Goal: Obtain resource: Download file/media

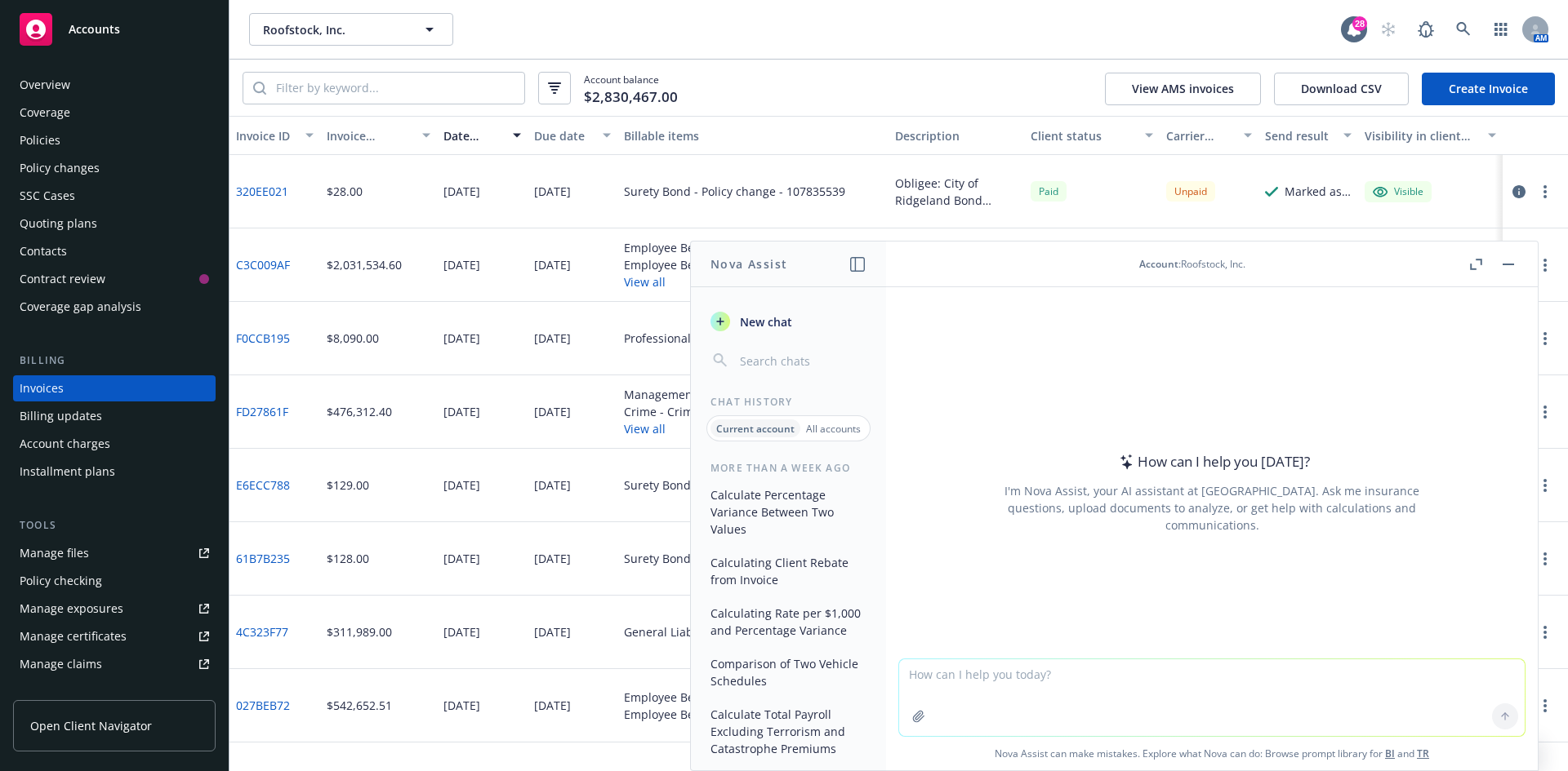
click at [1512, 262] on button "button" at bounding box center [1507, 264] width 19 height 19
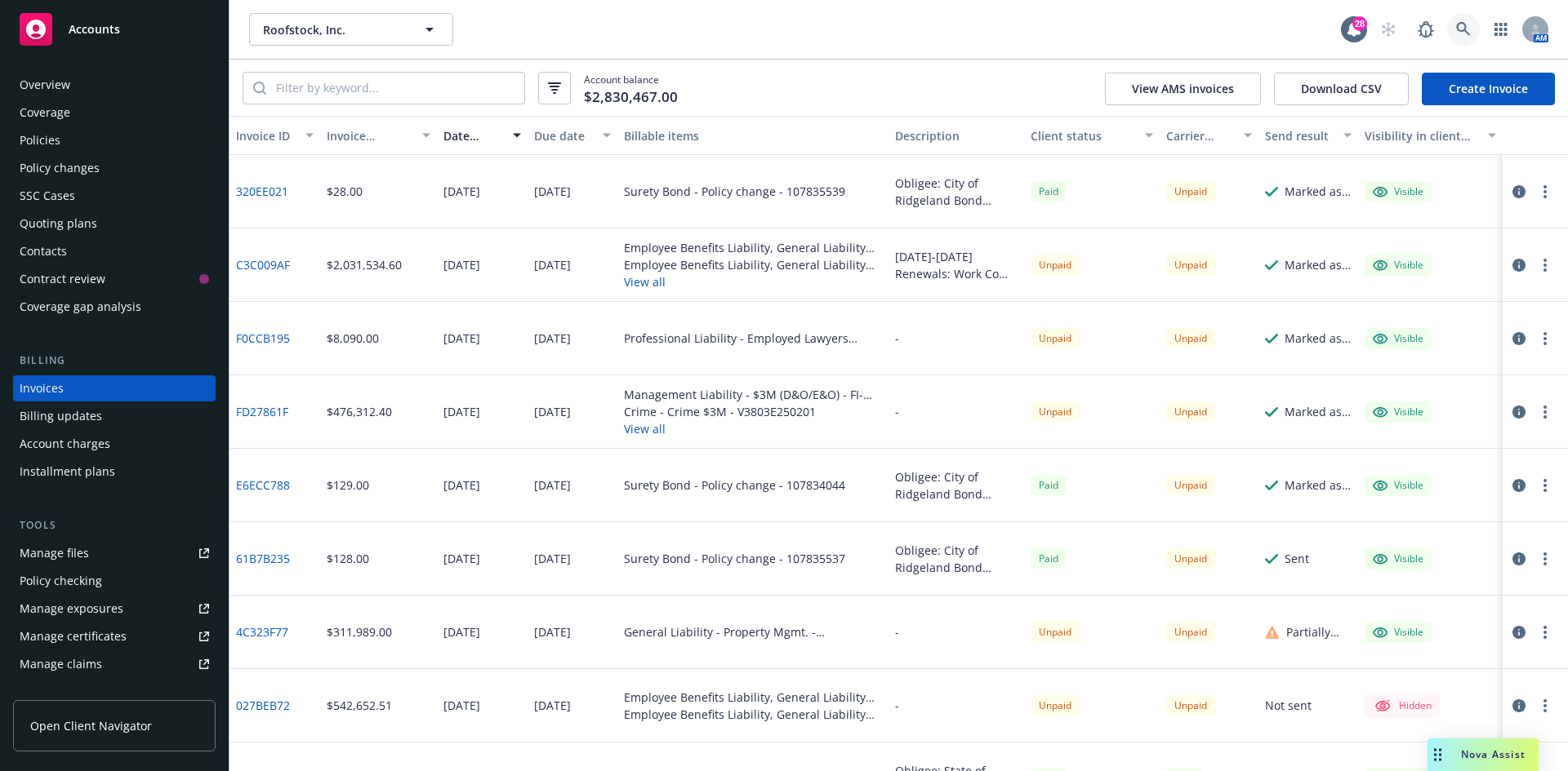
click at [1466, 31] on icon at bounding box center [1462, 29] width 13 height 13
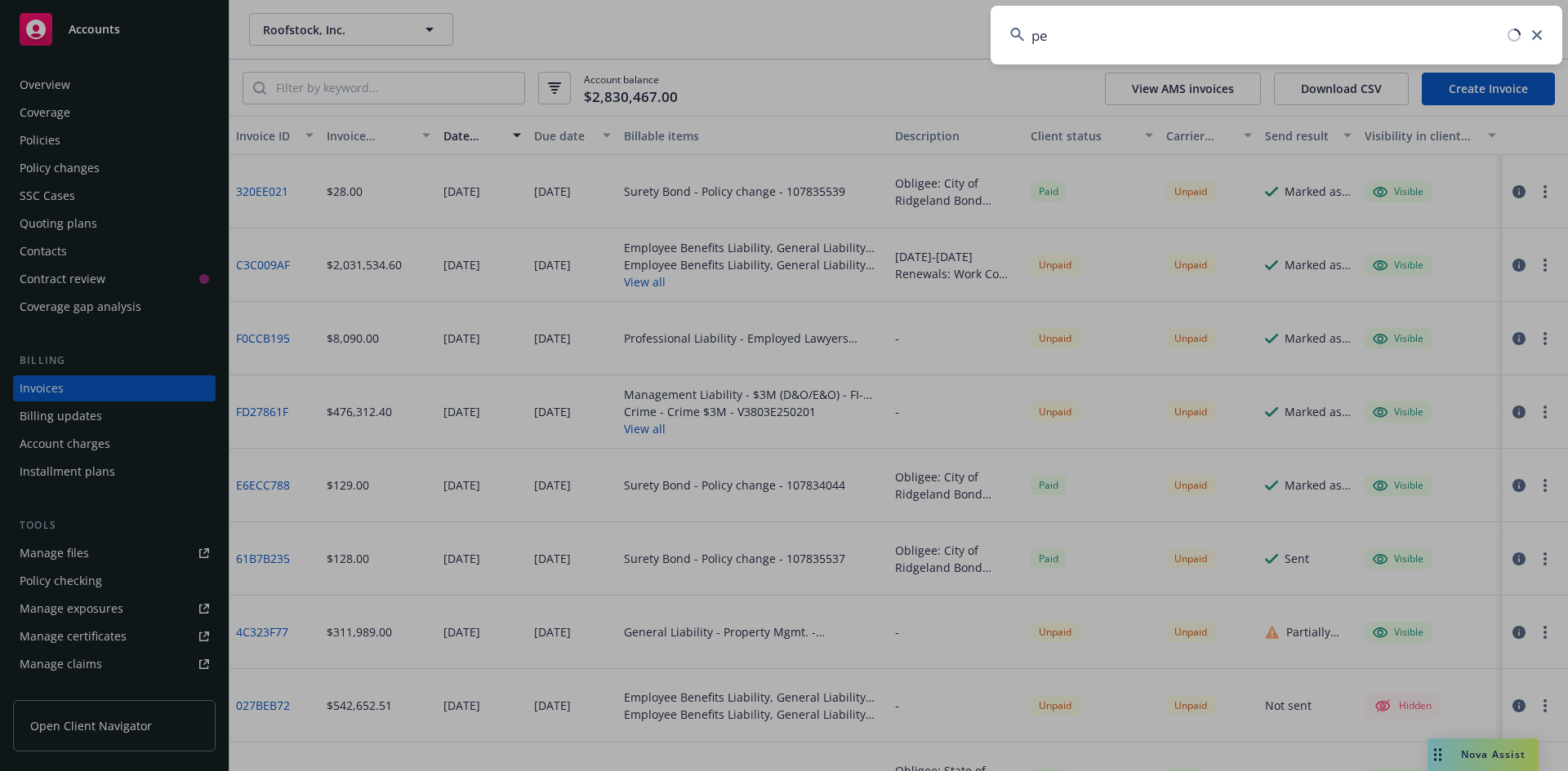
type input "p"
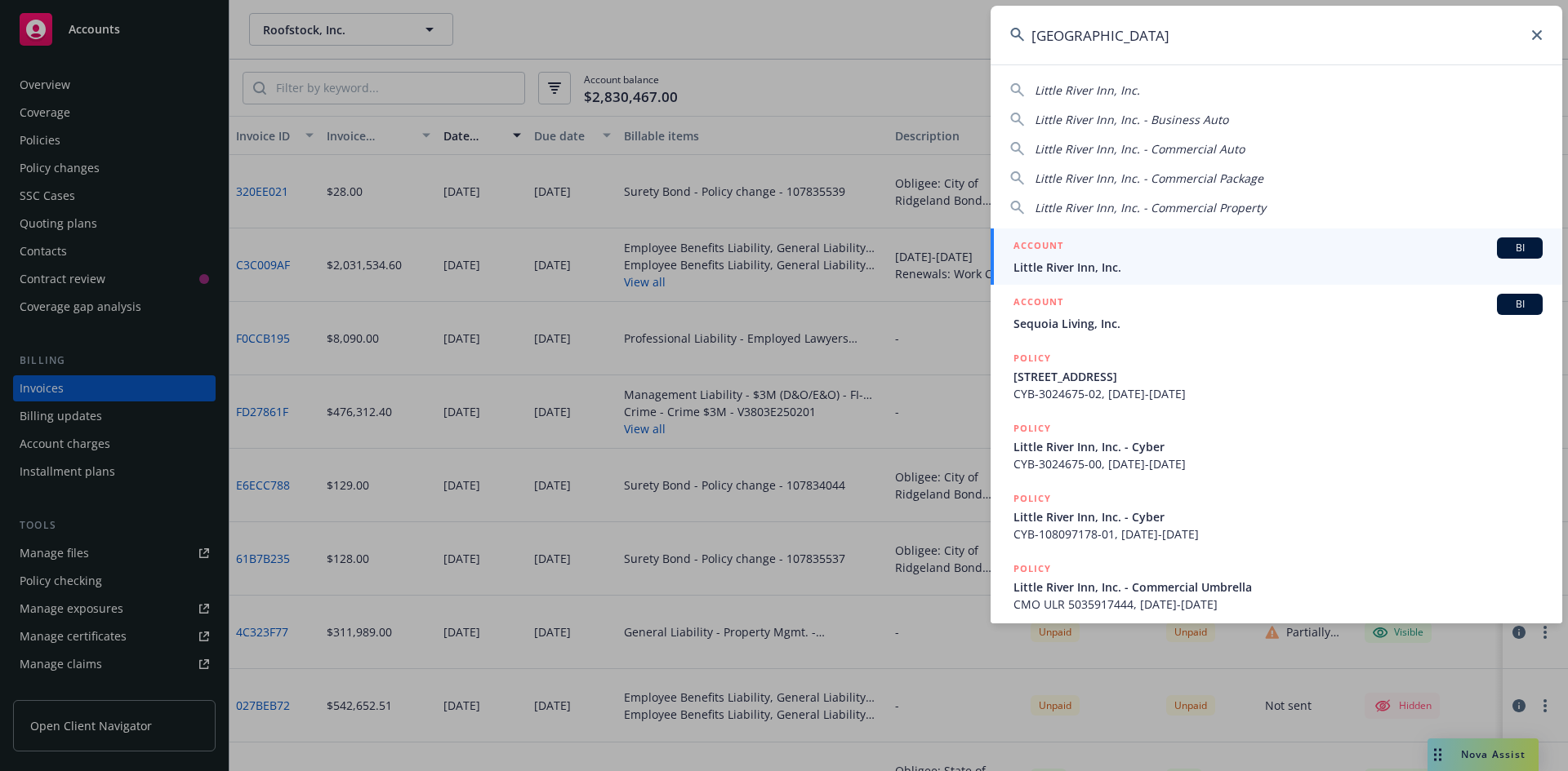
type input "[GEOGRAPHIC_DATA]"
click at [1091, 269] on span "Little River Inn, Inc." at bounding box center [1277, 268] width 529 height 17
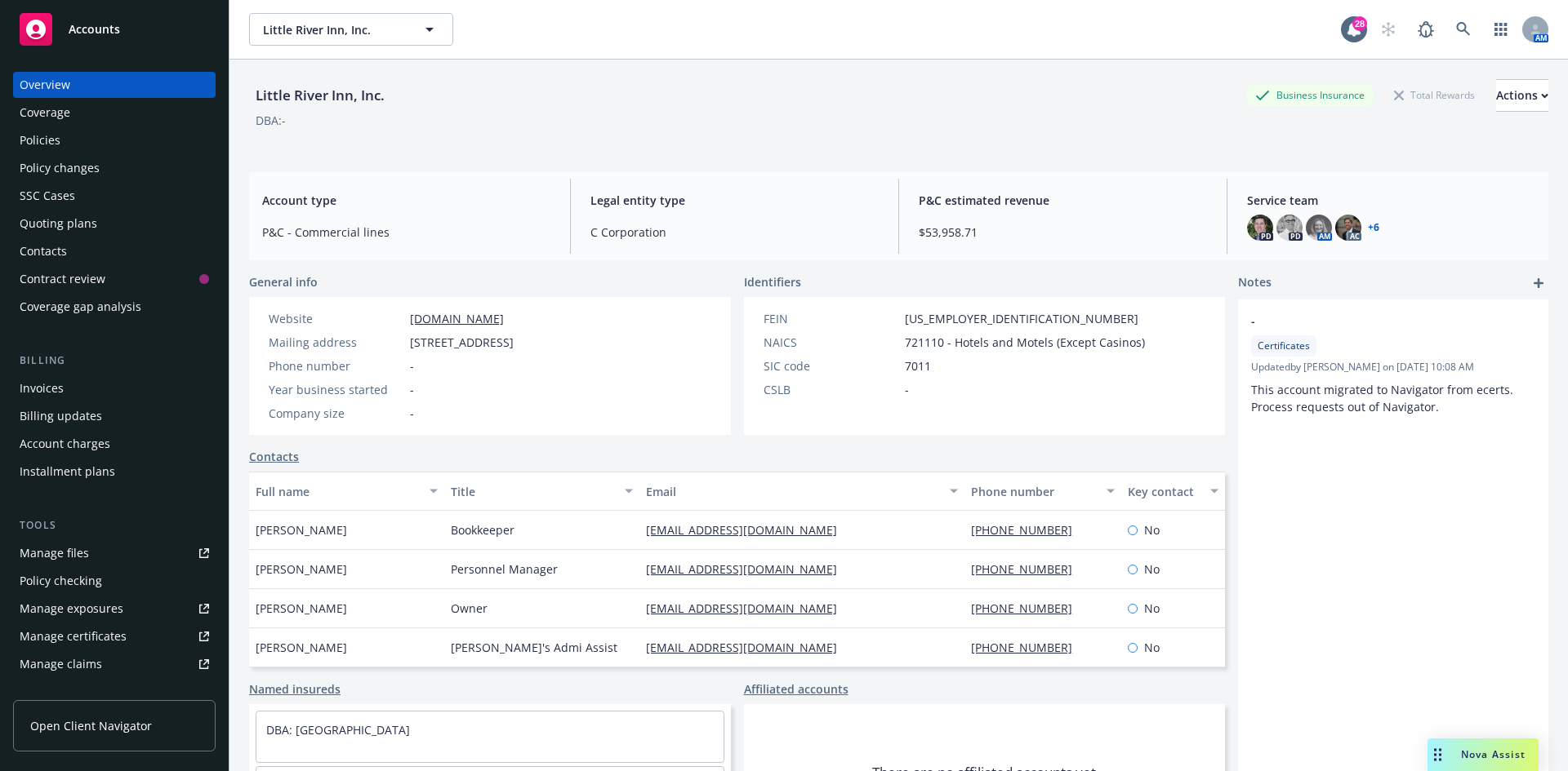
click at [56, 141] on div "Policies" at bounding box center [39, 140] width 40 height 26
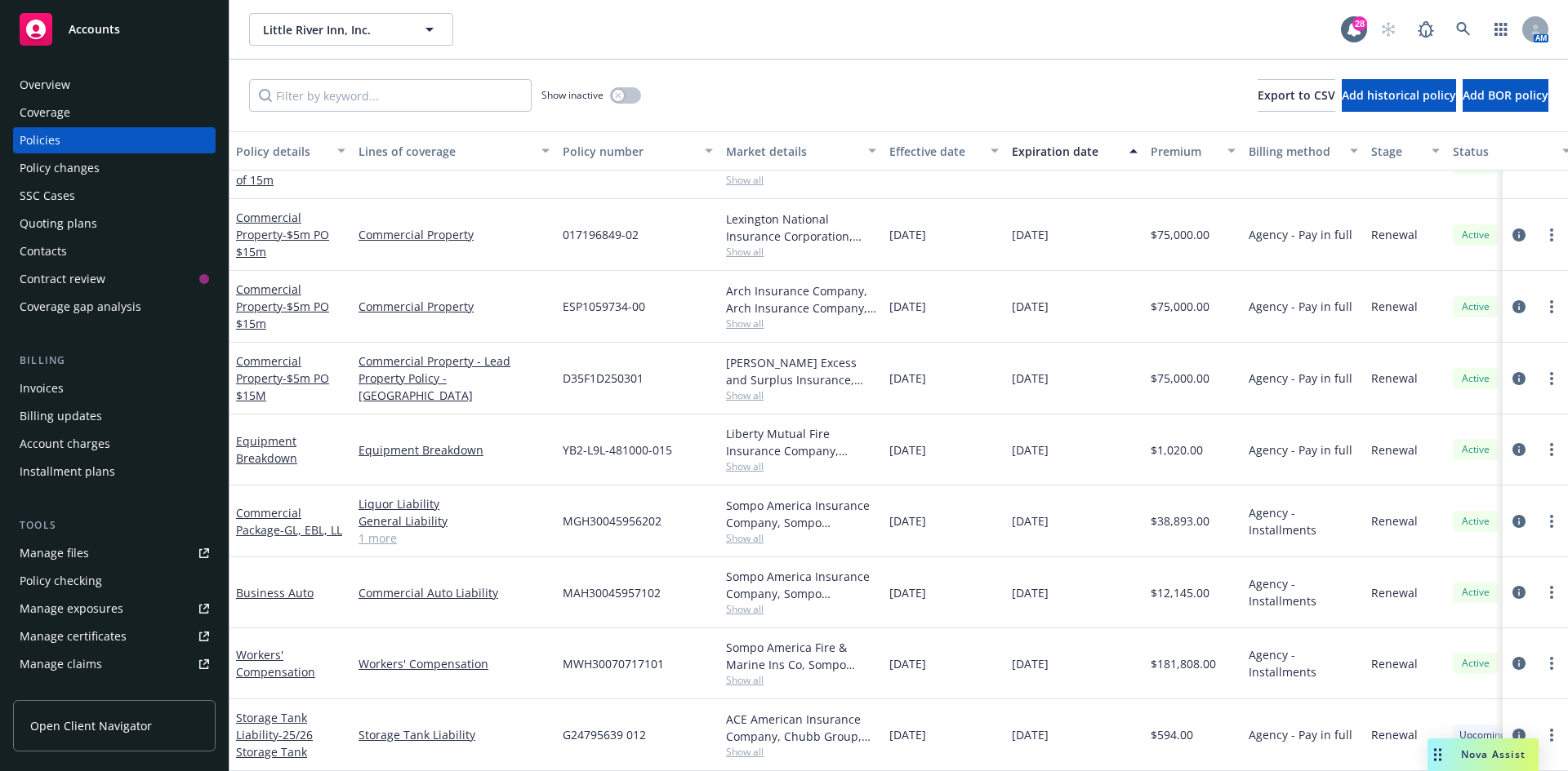
scroll to position [452, 0]
click at [1512, 443] on icon "circleInformation" at bounding box center [1519, 450] width 13 height 13
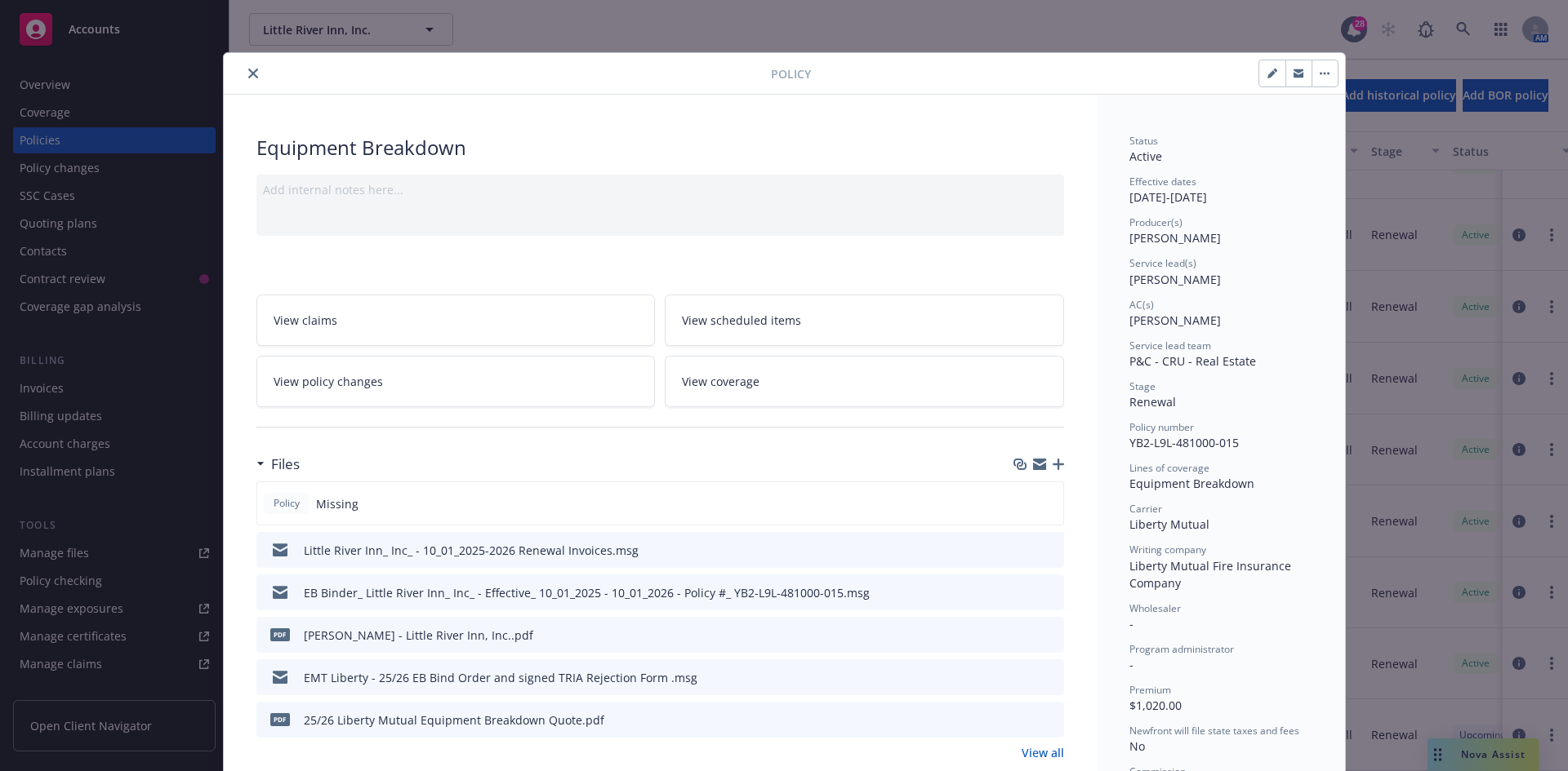
click at [1053, 463] on icon "button" at bounding box center [1058, 464] width 12 height 12
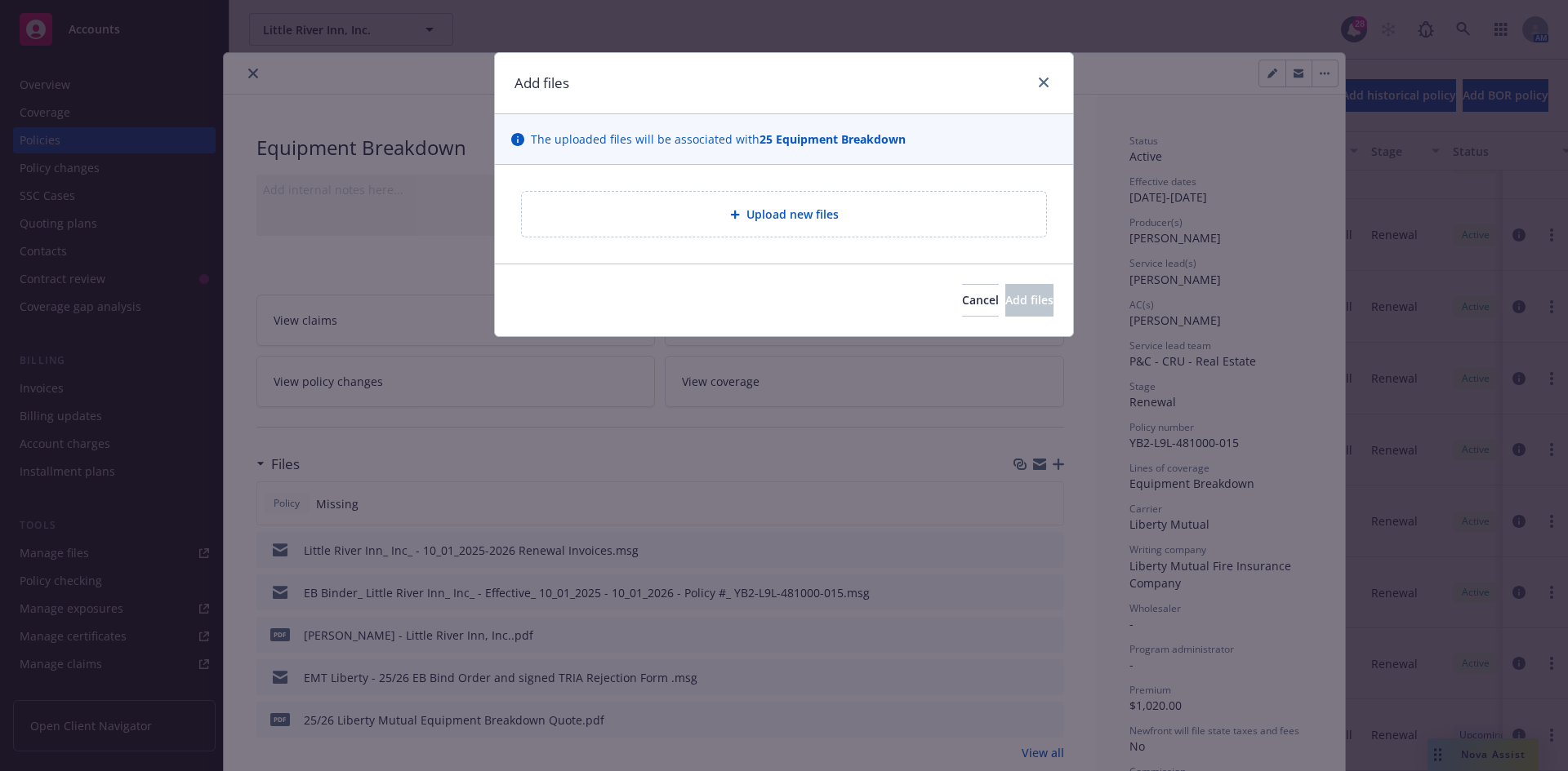
type textarea "x"
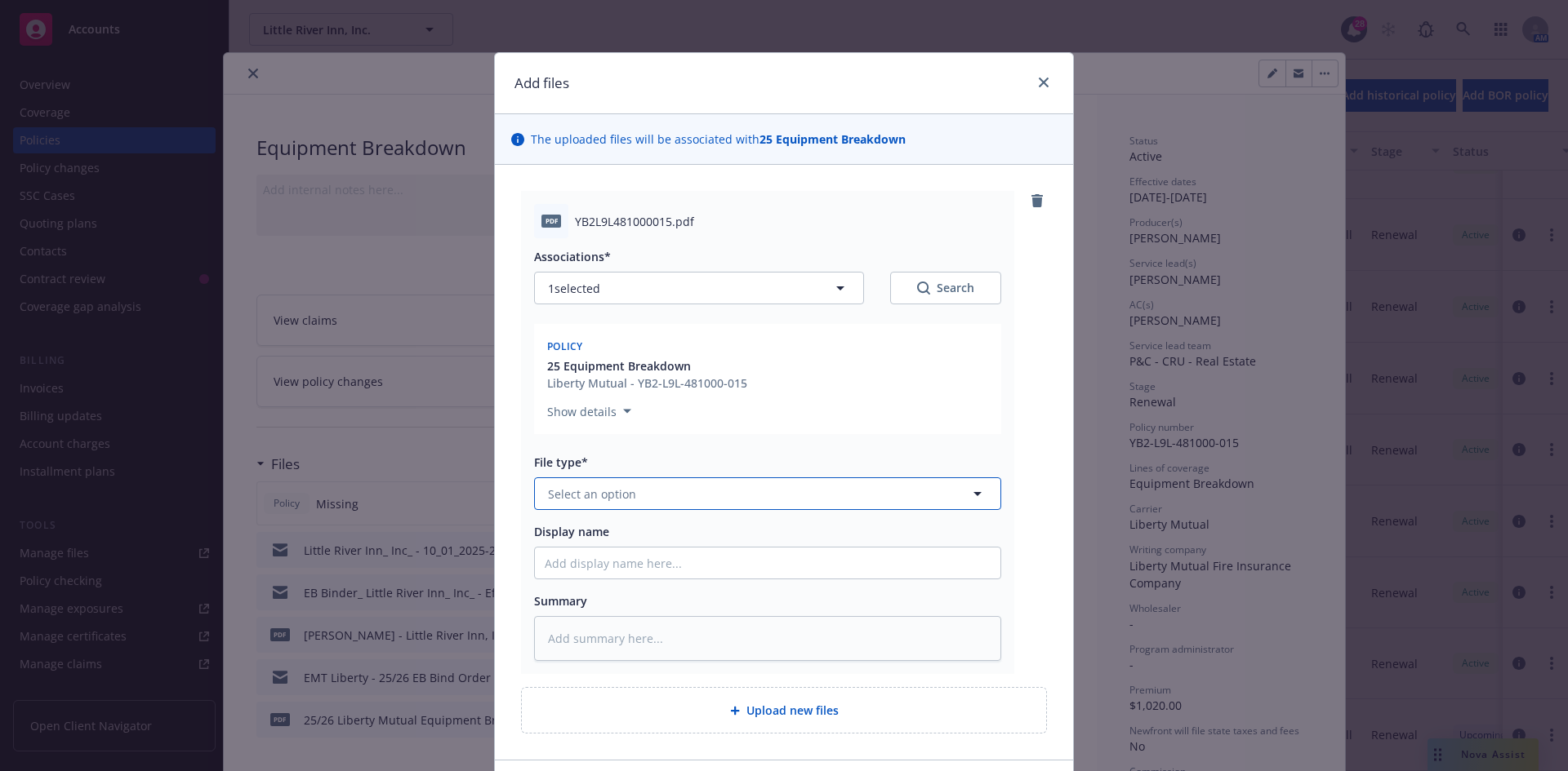
click at [759, 501] on button "Select an option" at bounding box center [767, 494] width 467 height 33
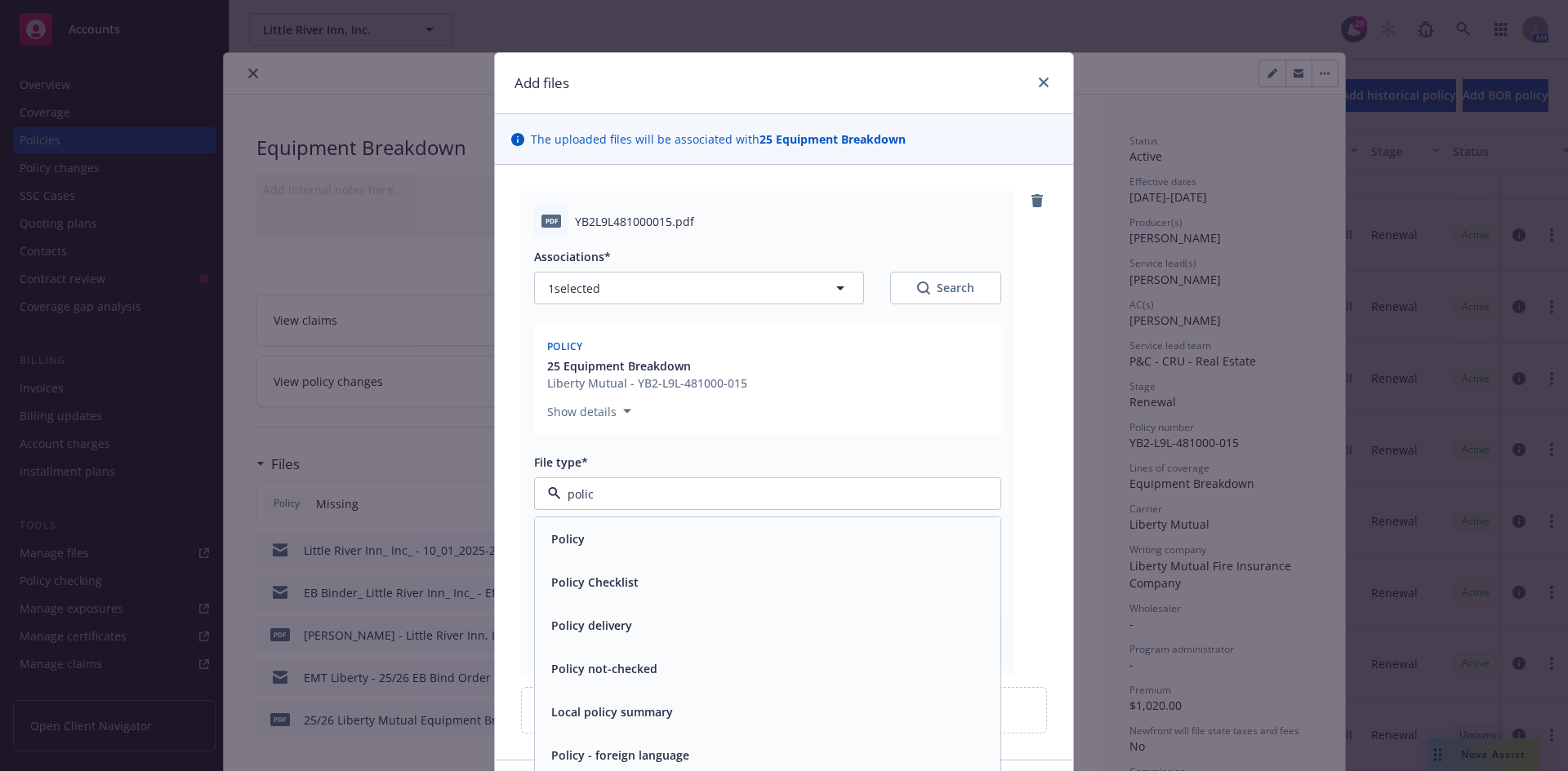
type input "policy"
click at [609, 534] on div "Policy" at bounding box center [767, 539] width 446 height 24
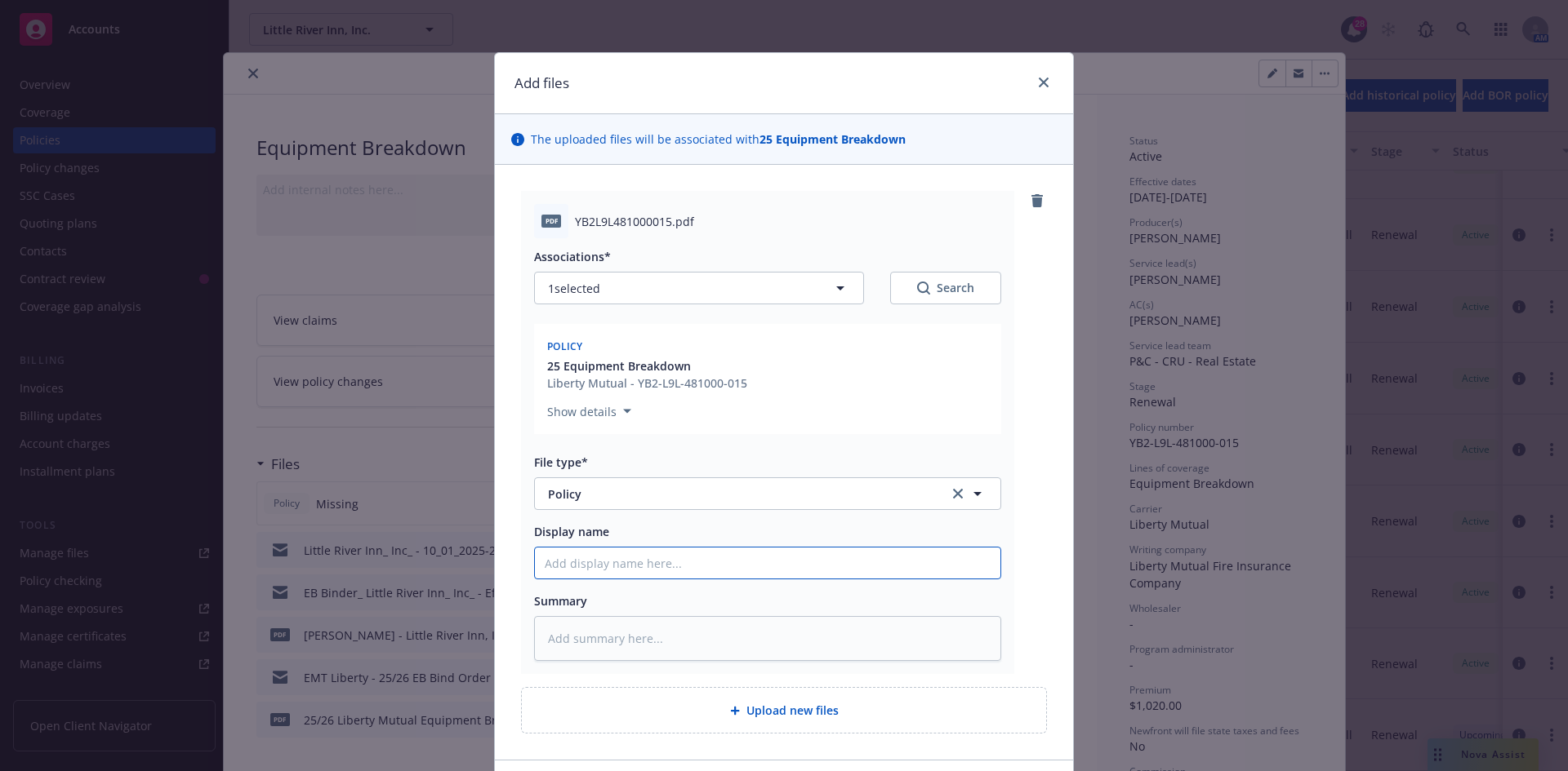
click at [572, 564] on input "Display name" at bounding box center [767, 563] width 465 height 31
type textarea "x"
type input "2"
type textarea "x"
type input "25"
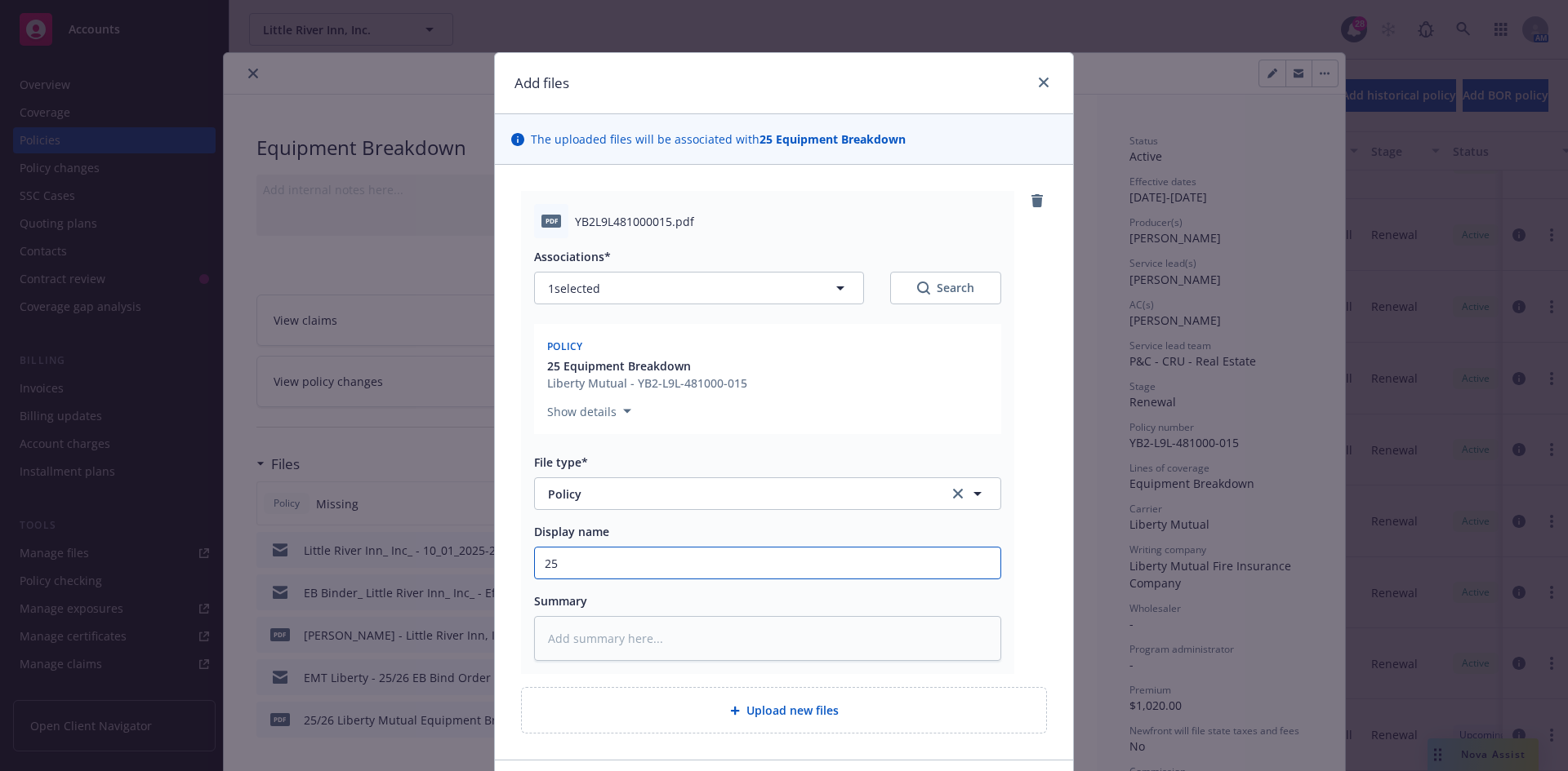
type textarea "x"
type input "25/"
type textarea "x"
type input "25/2"
type textarea "x"
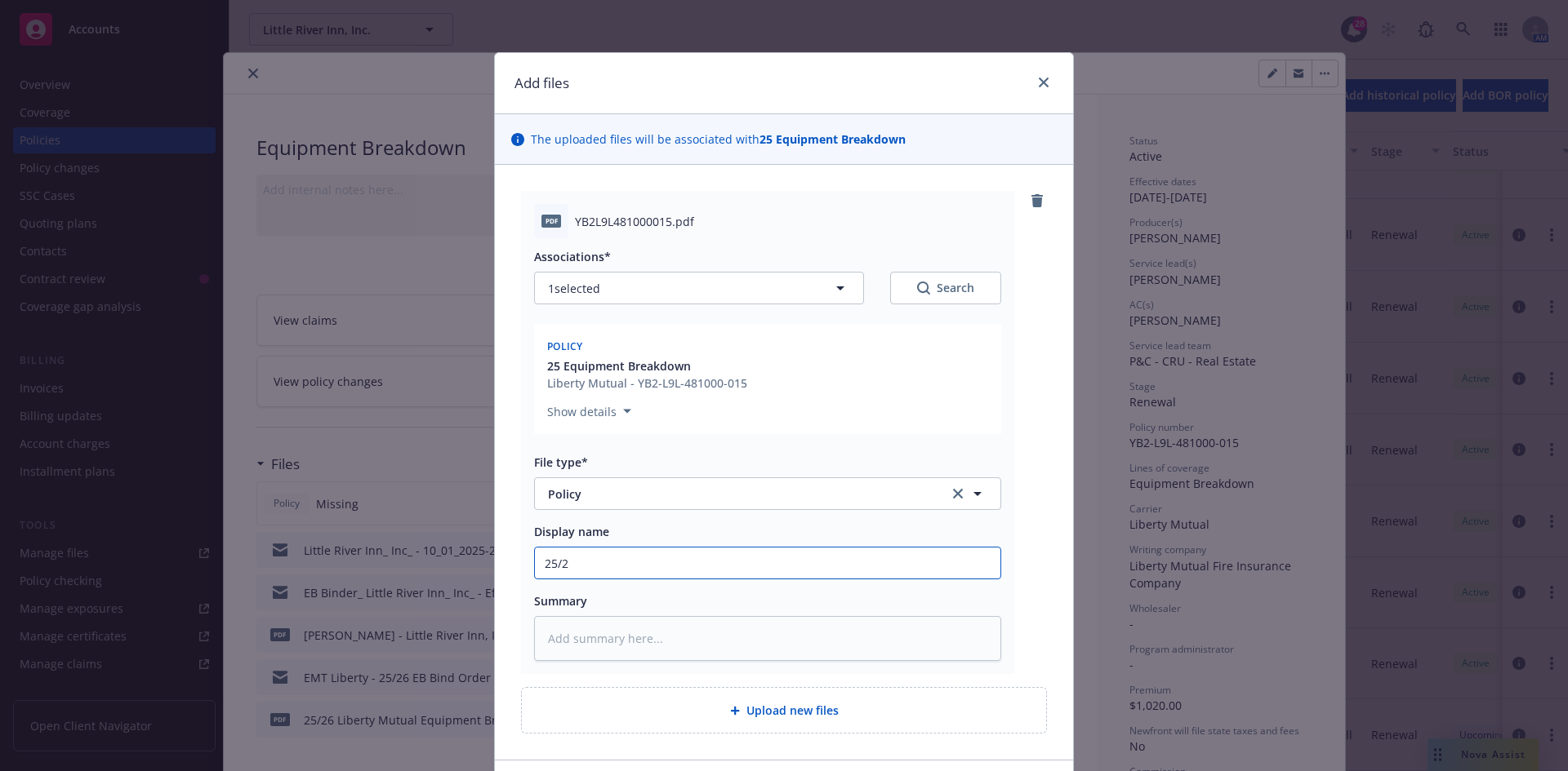
type input "25/26"
type textarea "x"
type input "25/26"
type textarea "x"
type input "25/26 E"
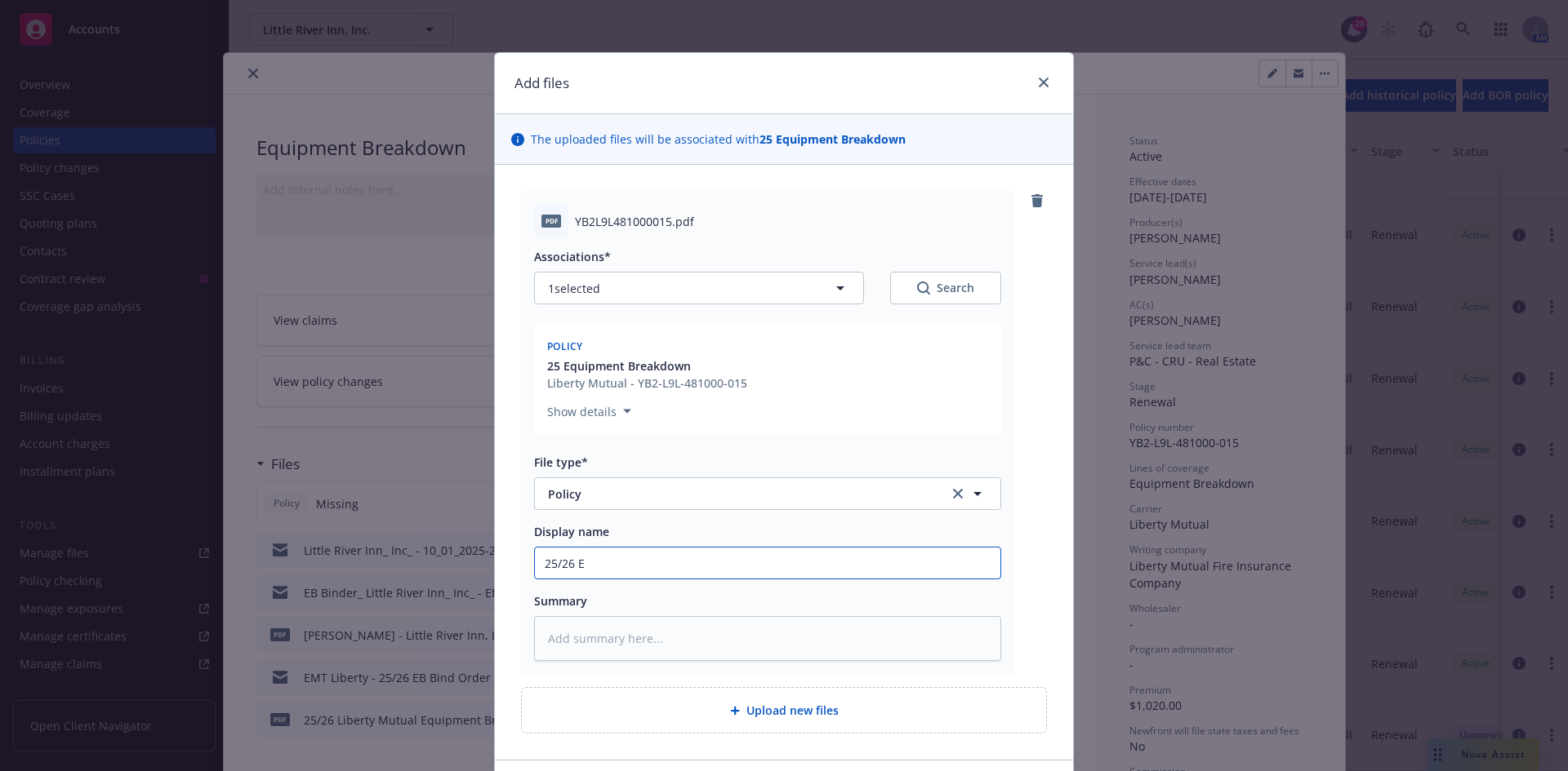
type textarea "x"
type input "25/26 Eq"
type textarea "x"
type input "25/26 Equ"
type textarea "x"
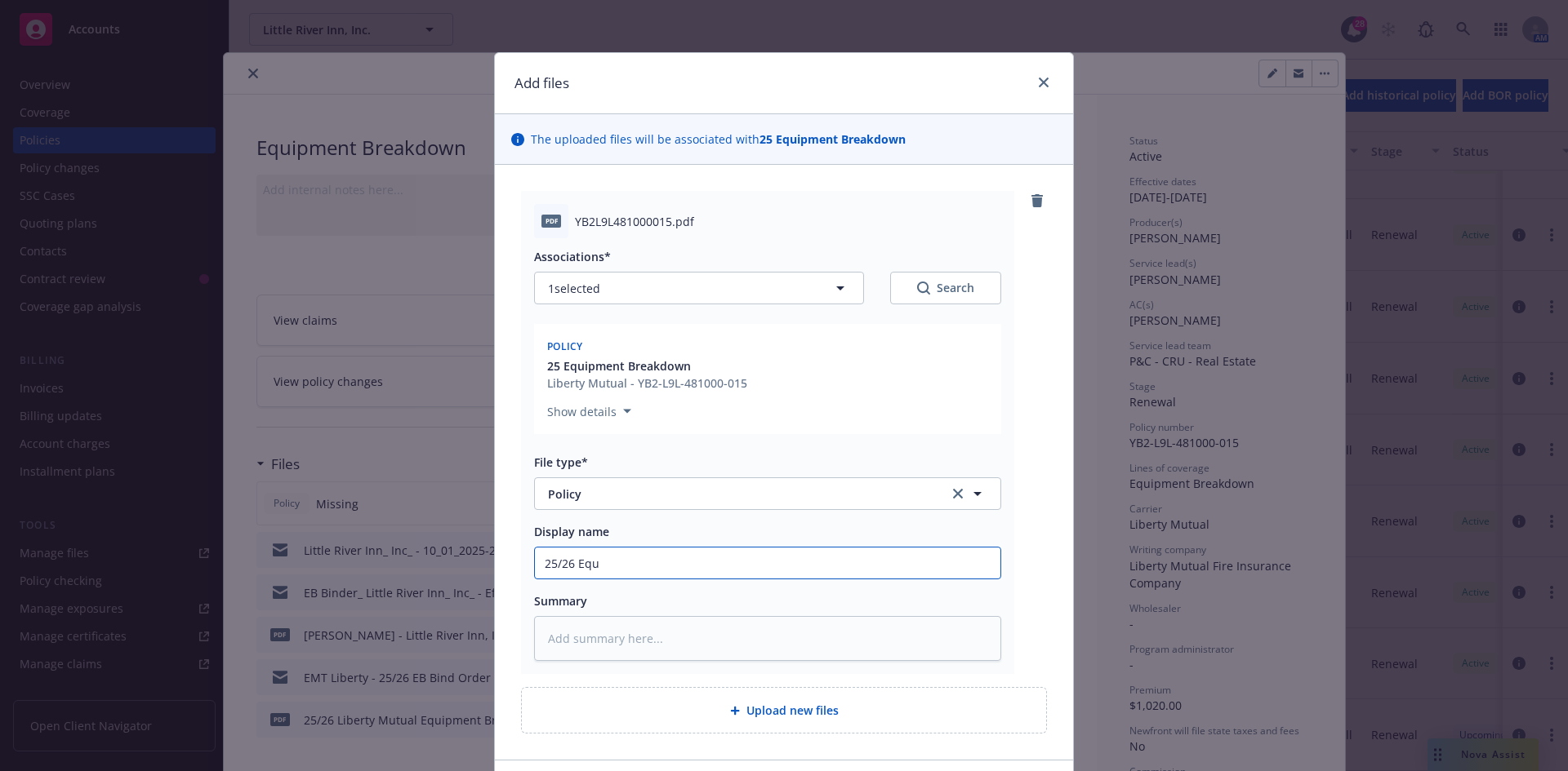
type input "25/26 Equi"
type textarea "x"
type input "25/26 Equip"
type textarea "x"
type input "25/26 Equipm"
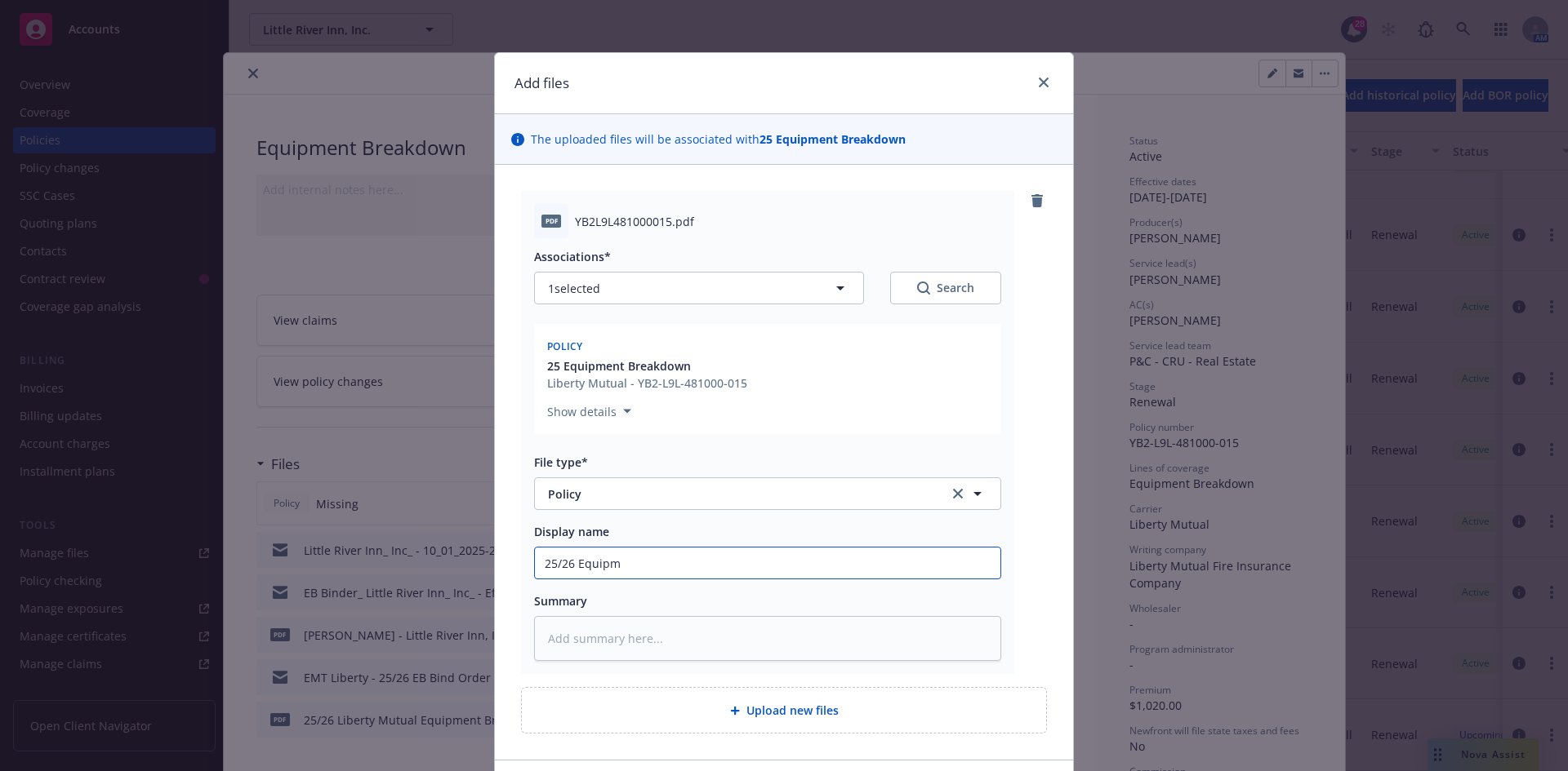
type textarea "x"
type input "25/26 Equipmen"
type textarea "x"
type input "25/26 Equipment"
type textarea "x"
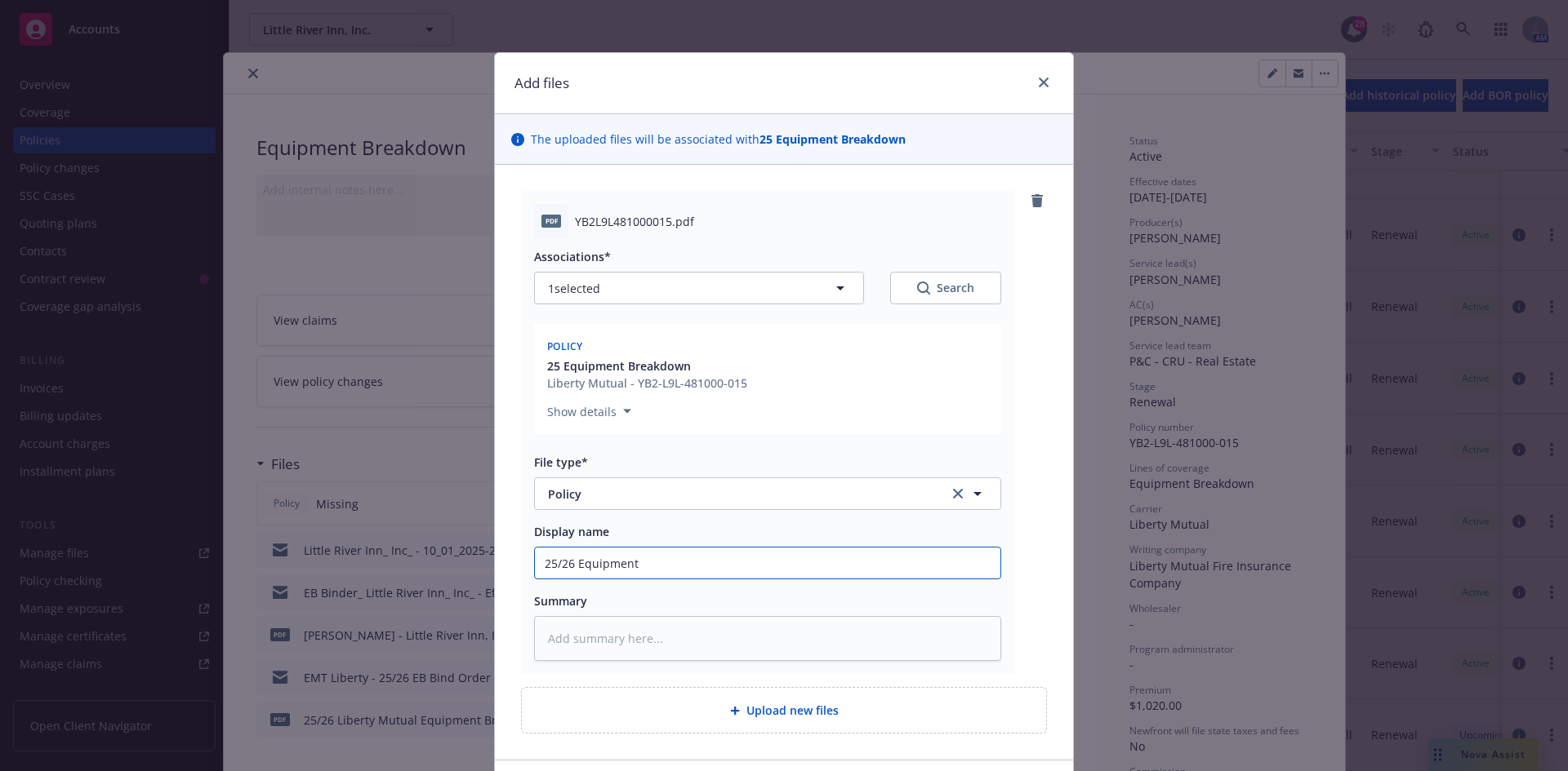
type input "25/26 Equipment"
type textarea "x"
type input "25/26 Equipment B"
type textarea "x"
type input "25/26 Equipment Br"
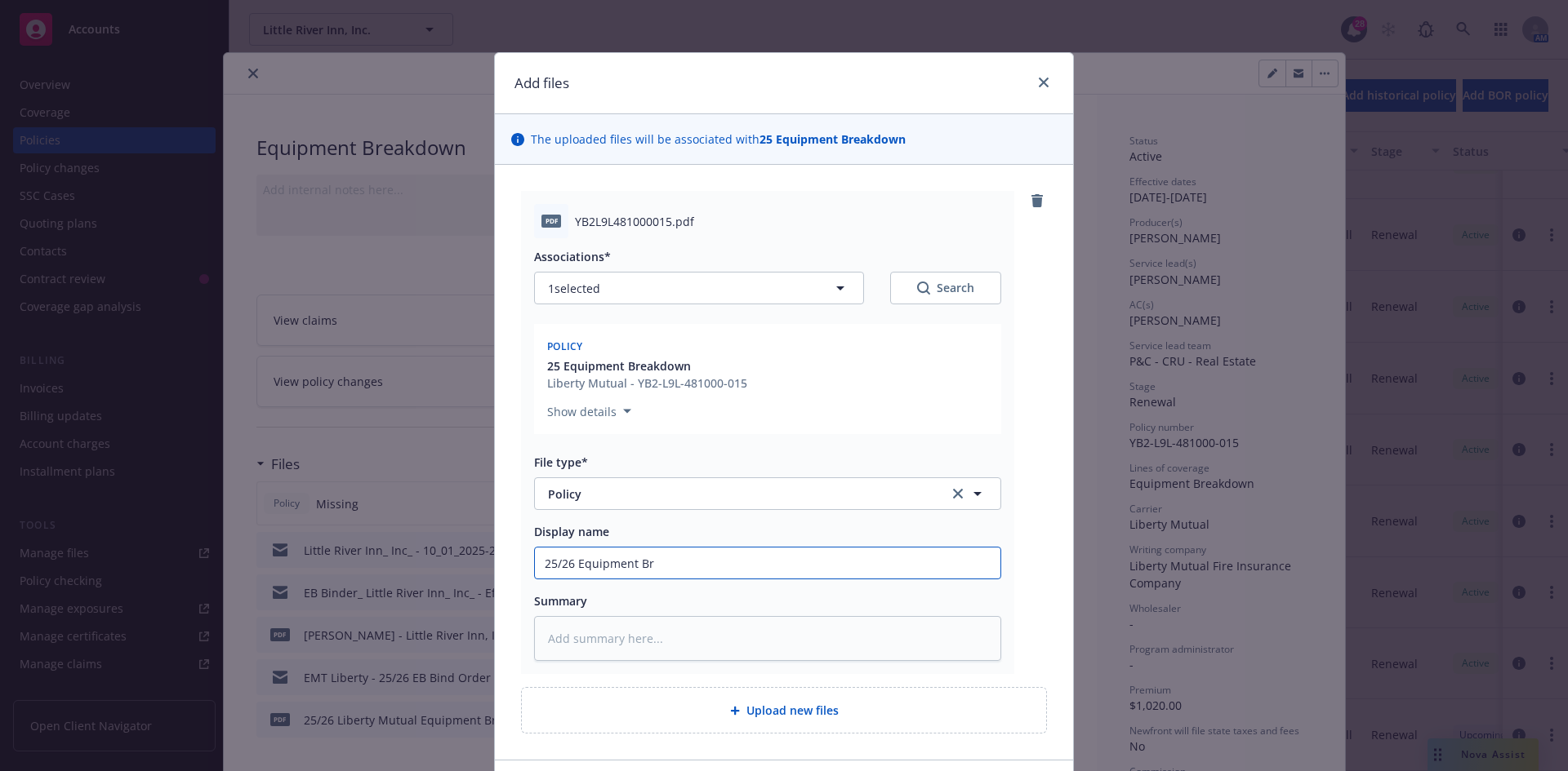
type textarea "x"
type input "25/26 Equipment Bre"
type textarea "x"
type input "25/26 Equipment Brea"
type textarea "x"
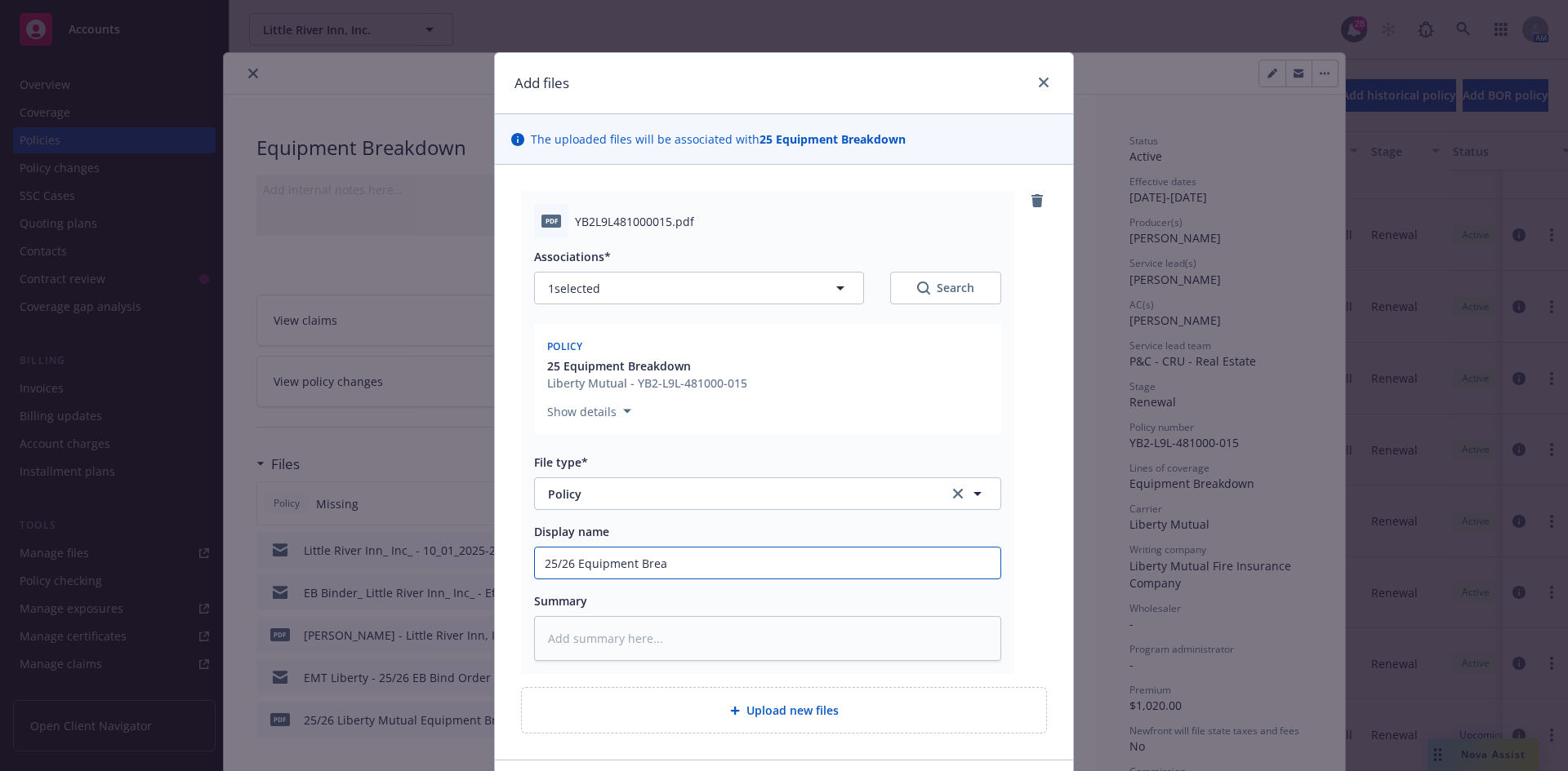
type input "25/26 Equipment Break"
type textarea "x"
type input "25/26 Equipment Breakd"
type textarea "x"
type input "25/26 Equipment Breakdo"
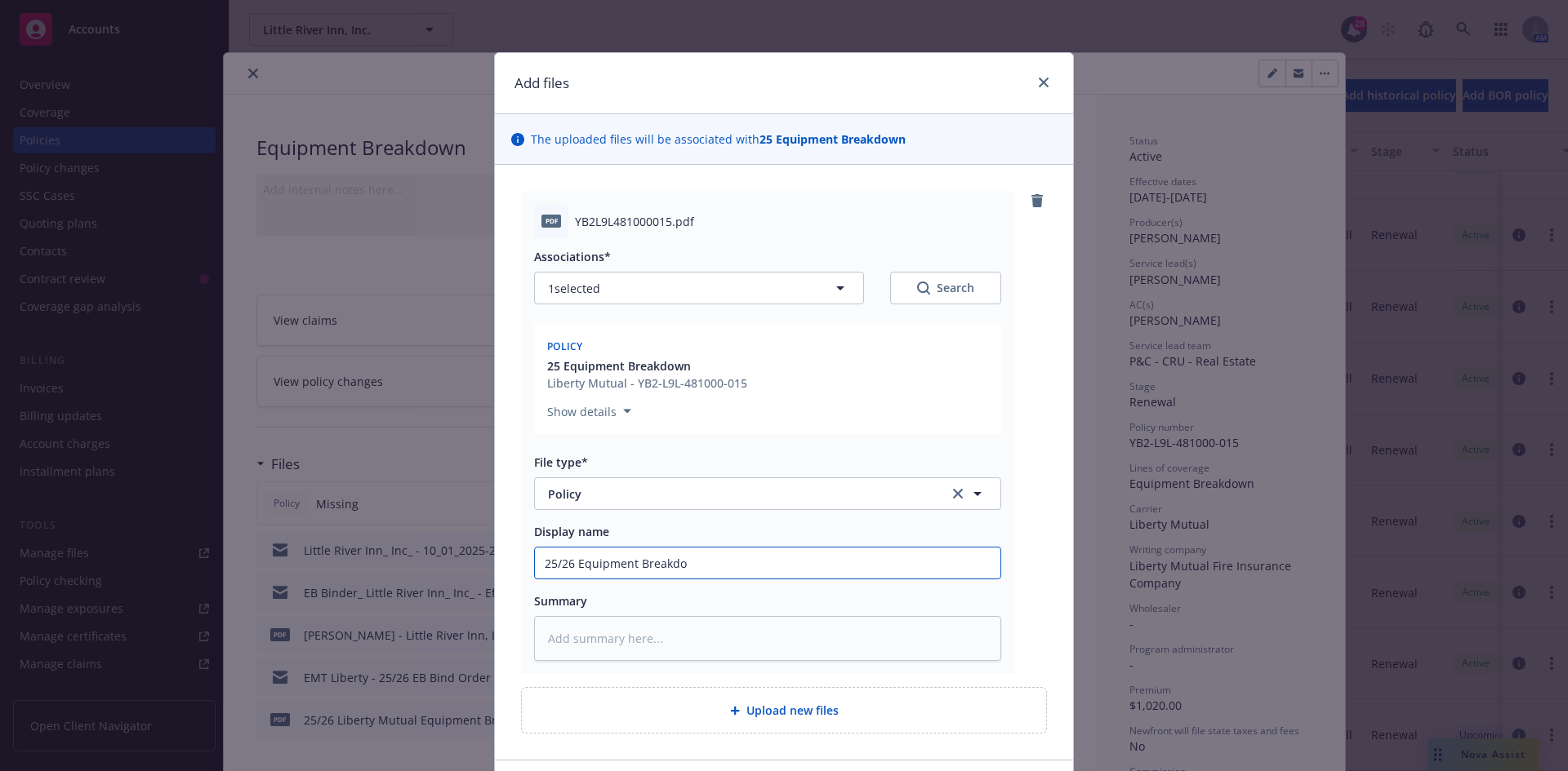
type textarea "x"
type input "25/26 Equipment Breakdoe"
type textarea "x"
type input "25/26 Equipment Breakdo"
type textarea "x"
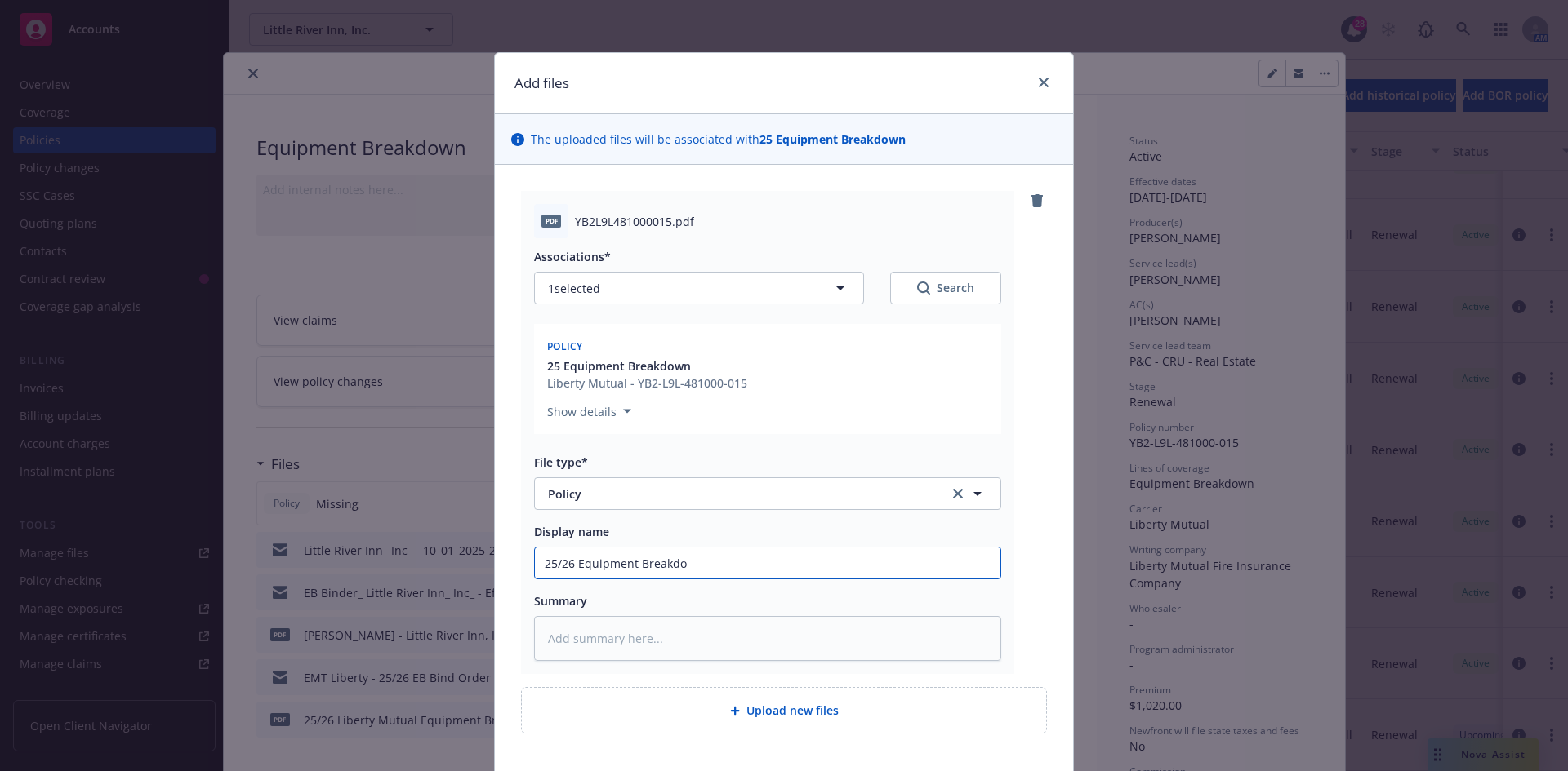
type input "25/26 Equipment Breakdow"
type textarea "x"
type input "25/26 Equipment Breakdown"
type textarea "x"
type input "25/26 Equipment Breakdown P"
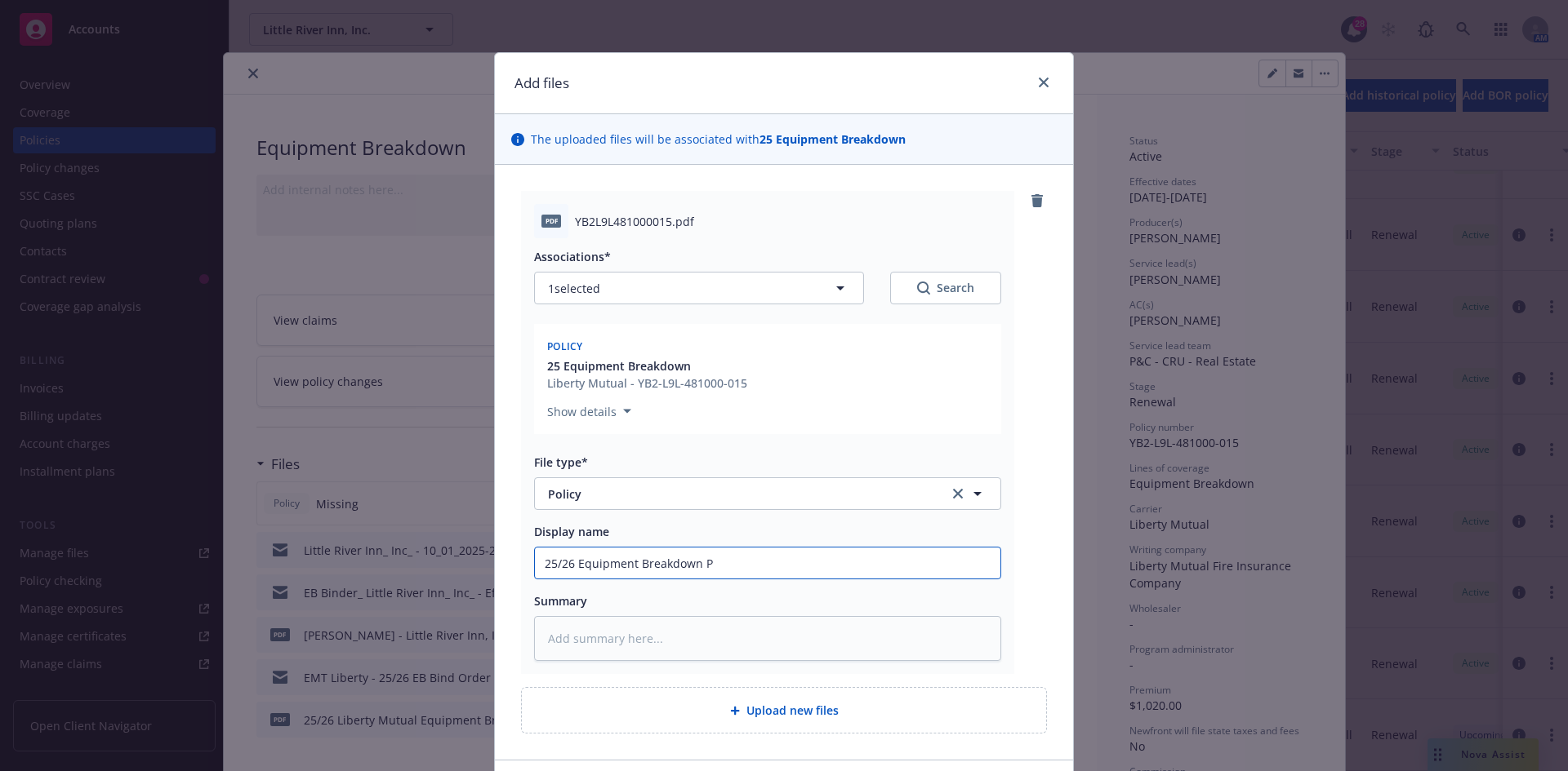
type textarea "x"
type input "25/26 Equipment Breakdown Po"
type textarea "x"
type input "25/26 Equipment Breakdown Pol"
type textarea "x"
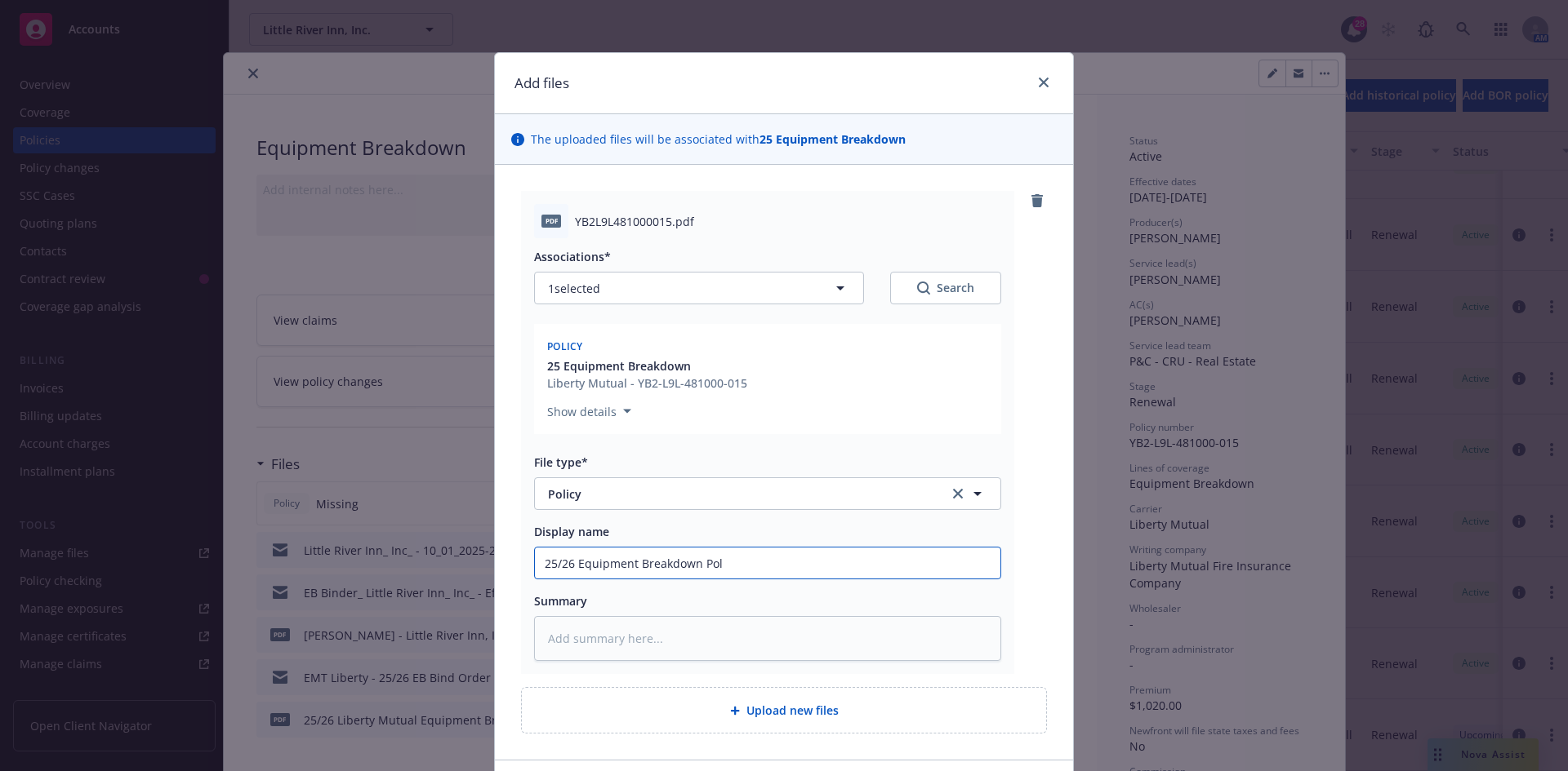
type input "25/26 Equipment Breakdown Poli"
type textarea "x"
type input "25/26 Equipment Breakdown Policy"
type textarea "x"
type input "25/26 Equipment Breakdown Policy"
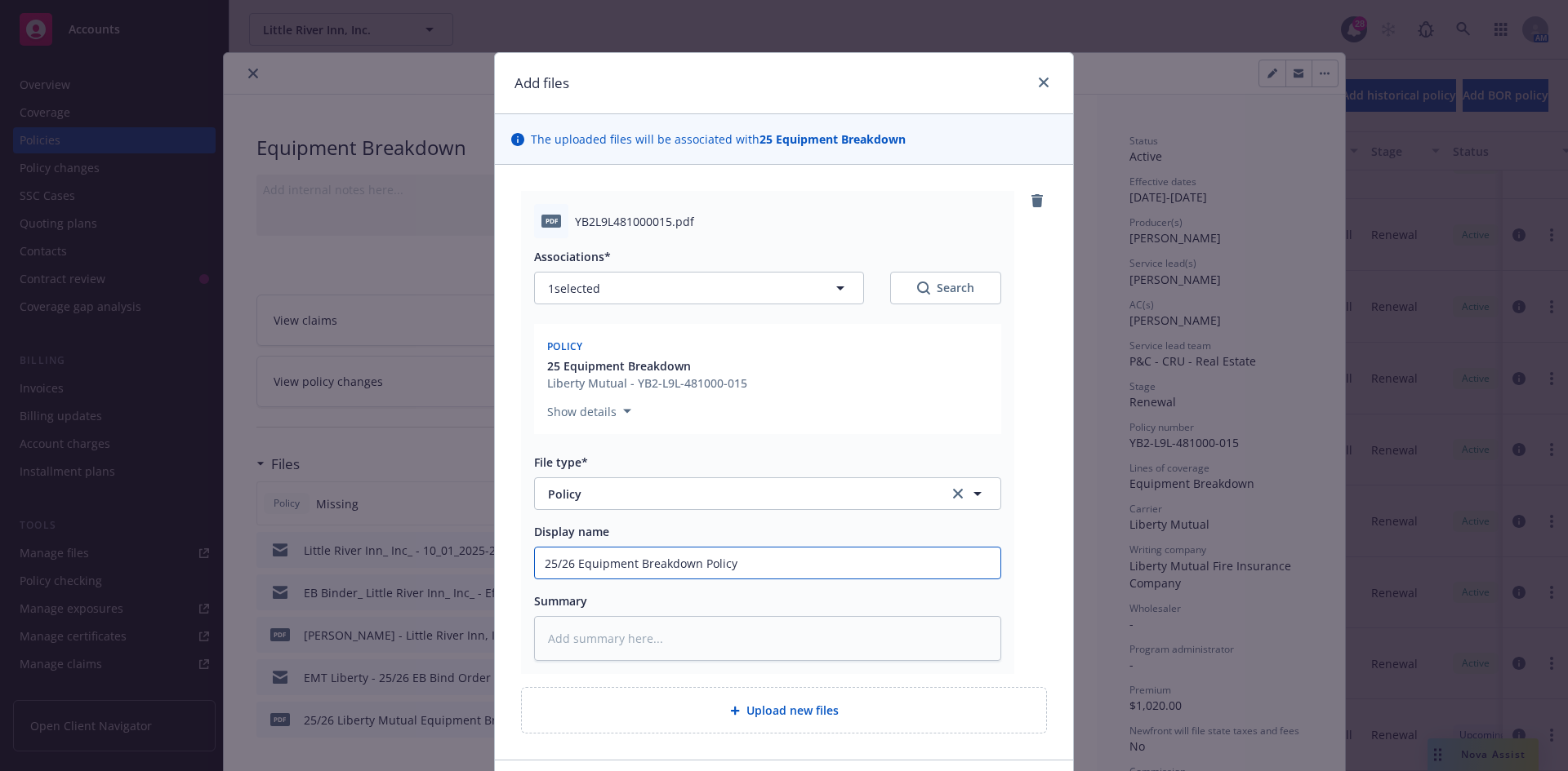
type textarea "x"
type input "25/26 Equipment Breakdown Policy ("
type textarea "x"
type input "25/26 Equipment Breakdown Policy (L"
type textarea "x"
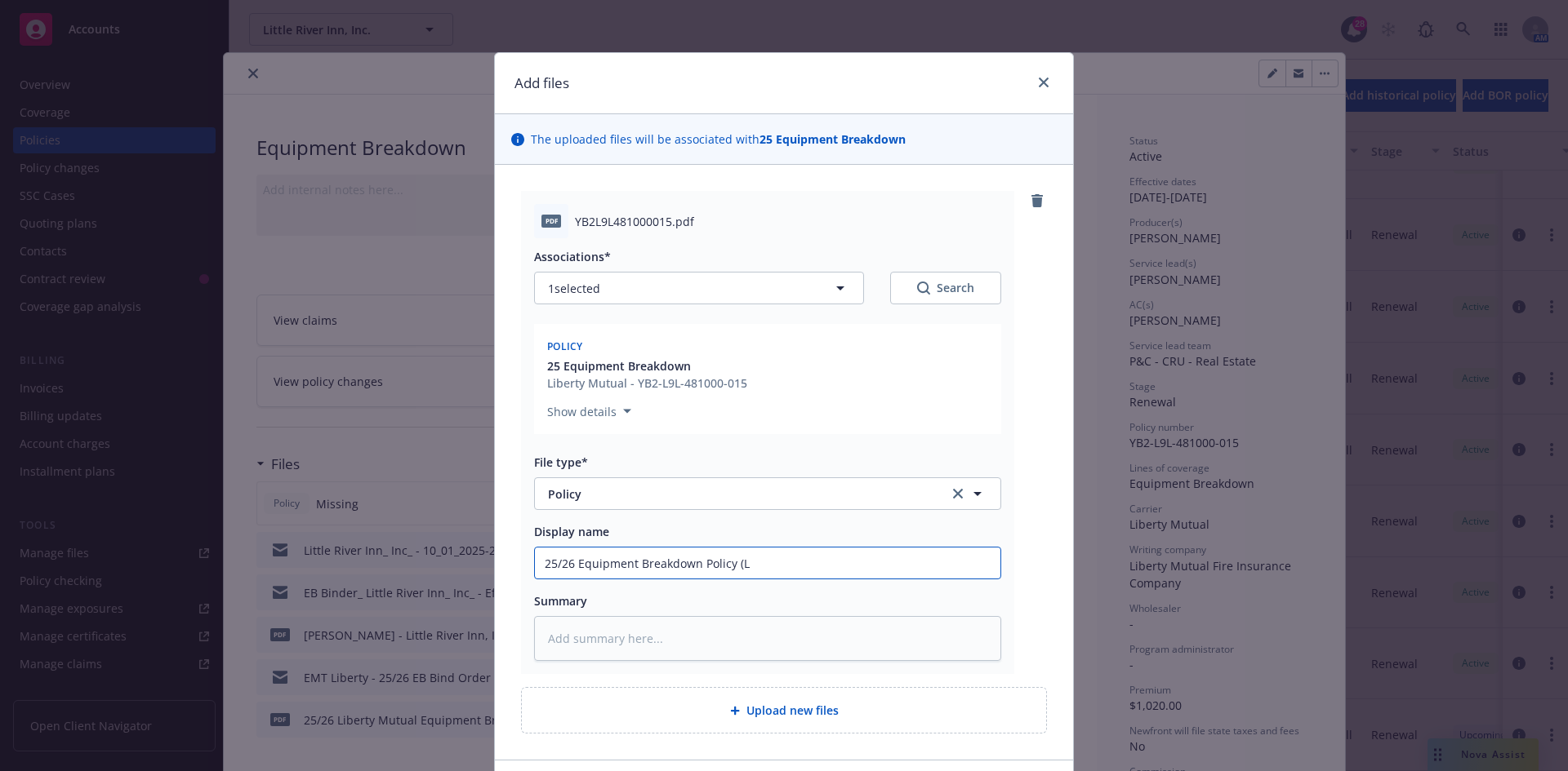
type input "25/26 Equipment Breakdown Policy (Li"
type textarea "x"
type input "25/26 Equipment Breakdown Policy (Lib"
type textarea "x"
type input "25/26 Equipment Breakdown Policy (Libe"
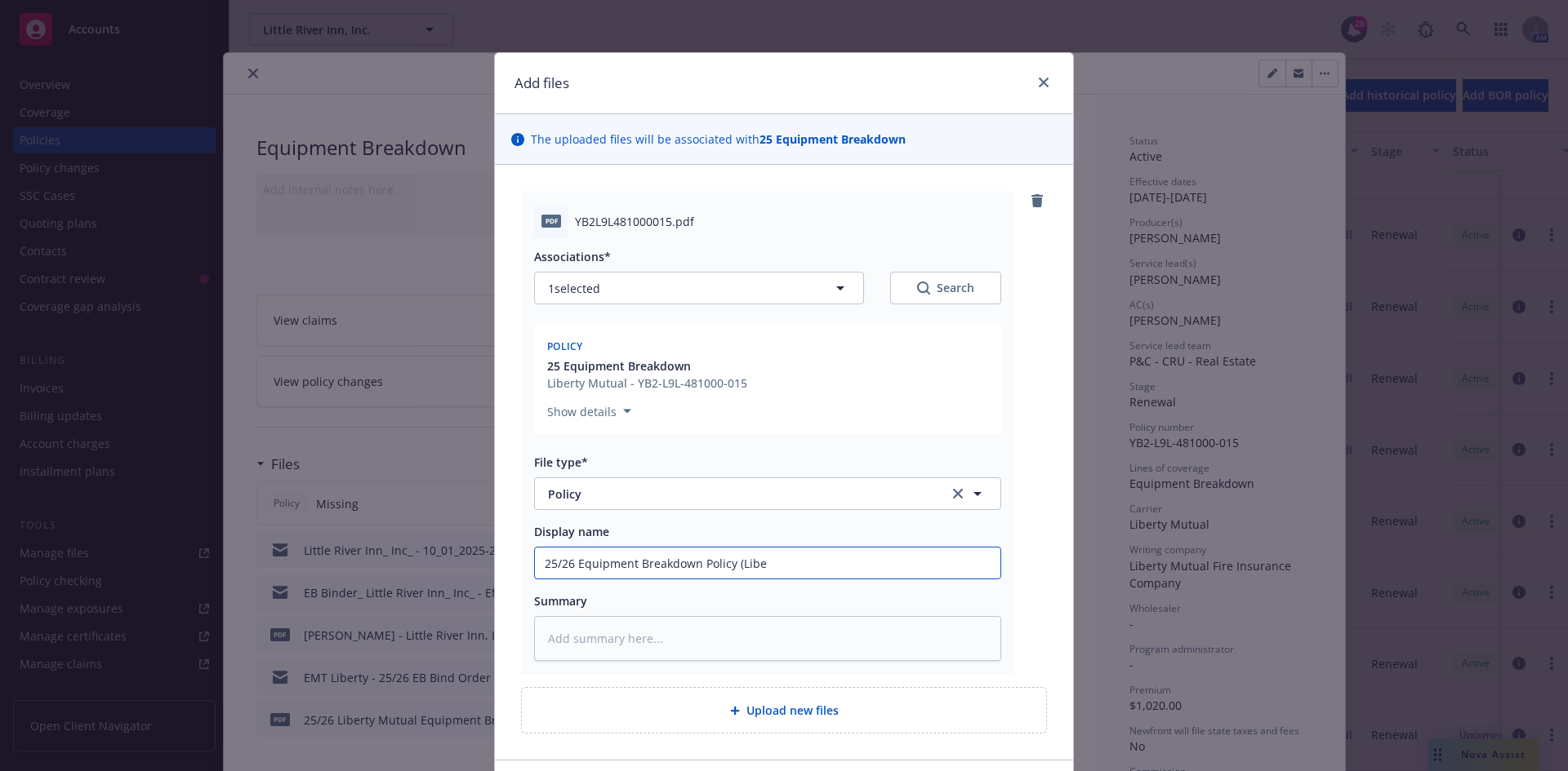
type textarea "x"
type input "25/26 Equipment Breakdown Policy (Liber"
type textarea "x"
type input "25/26 Equipment Breakdown Policy ([PERSON_NAME]"
type textarea "x"
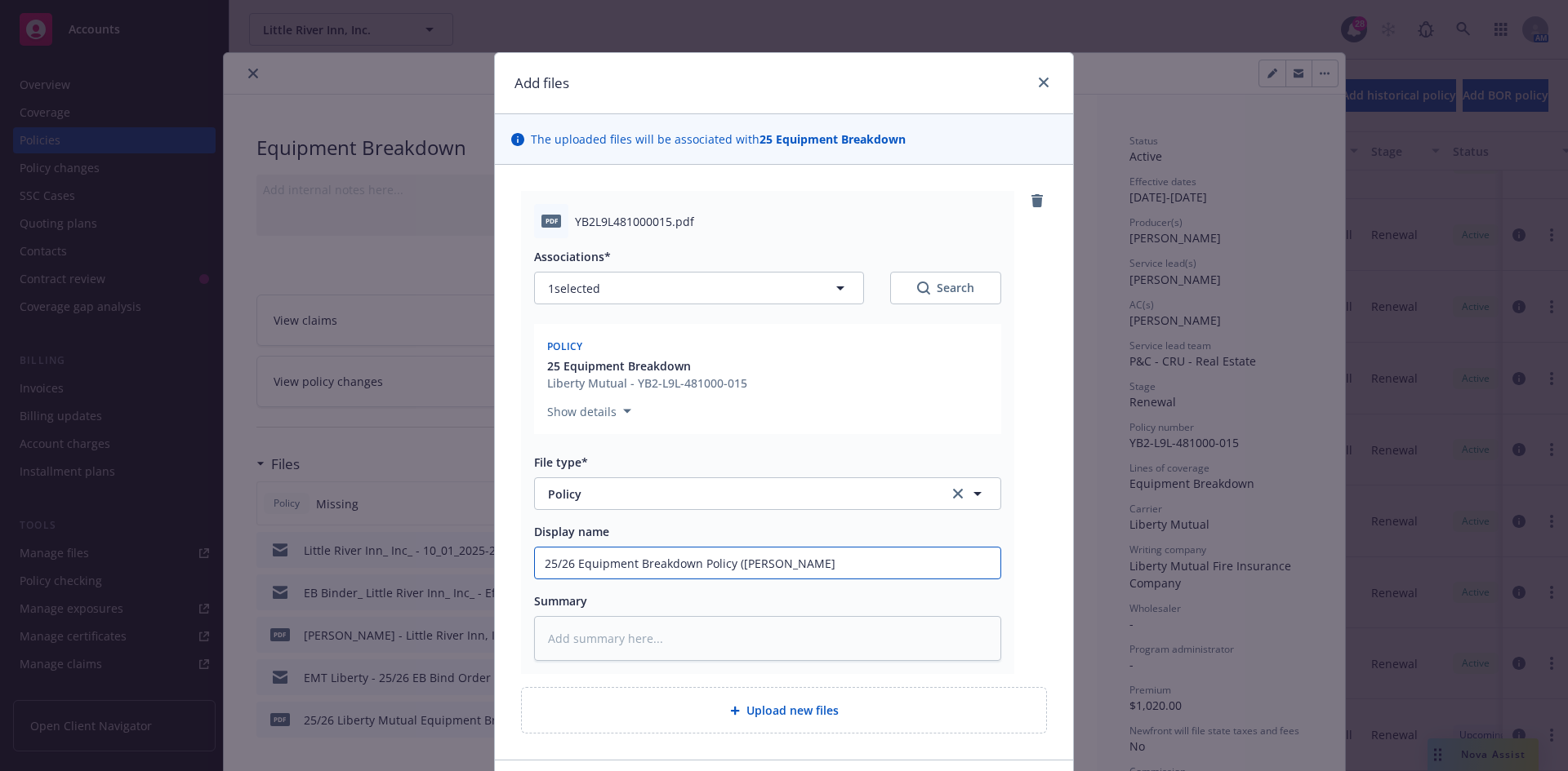
type input "25/26 Equipment Breakdown Policy (Liberty"
type textarea "x"
type input "25/26 Equipment Breakdown Policy (Liberty"
type textarea "x"
type input "25/26 Equipment Breakdown Policy (Liberty M"
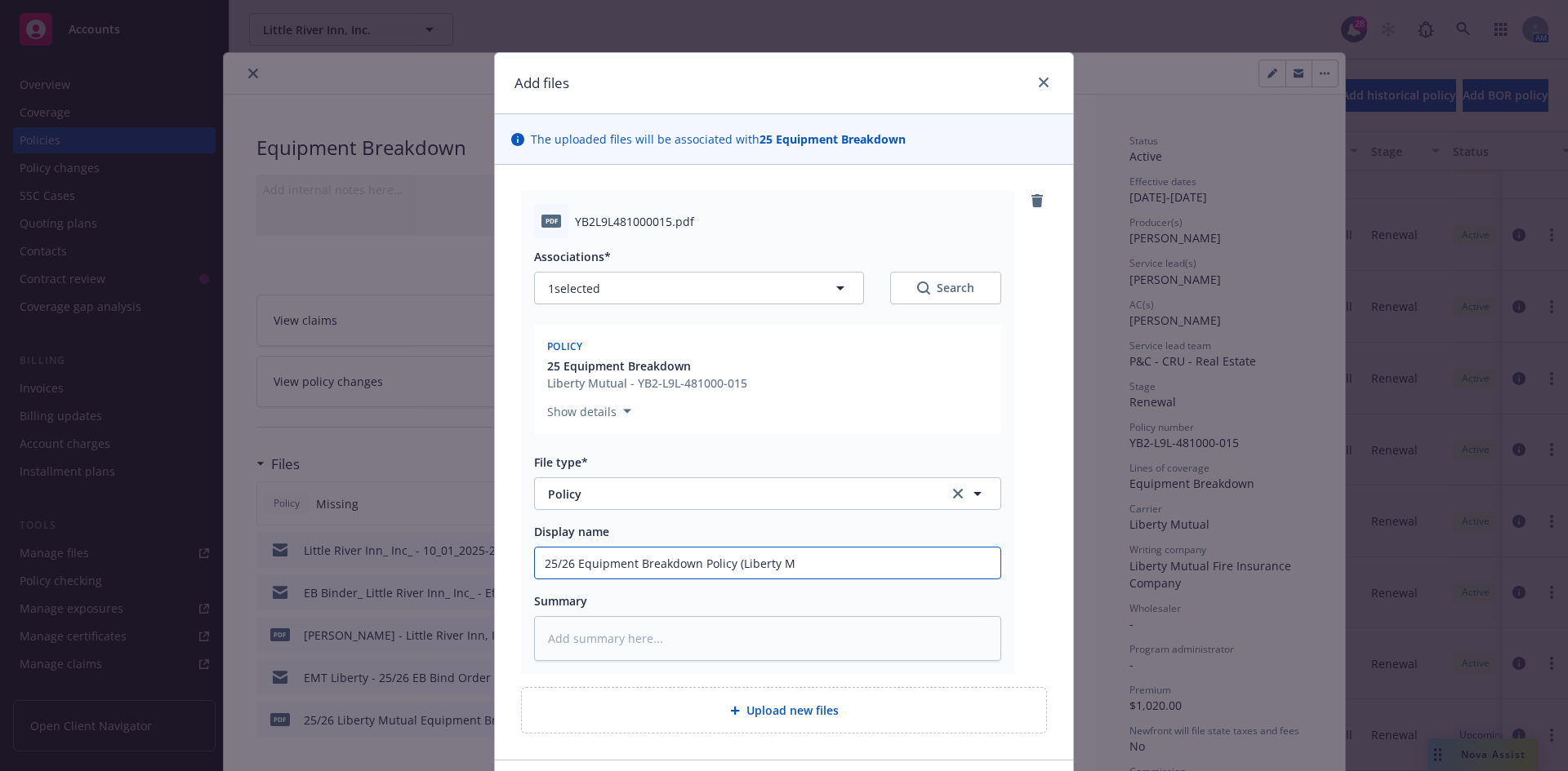
type textarea "x"
type input "25/26 Equipment Breakdown Policy (Liberty Mu"
type textarea "x"
type input "25/26 Equipment Breakdown Policy (Liberty Mut"
type textarea "x"
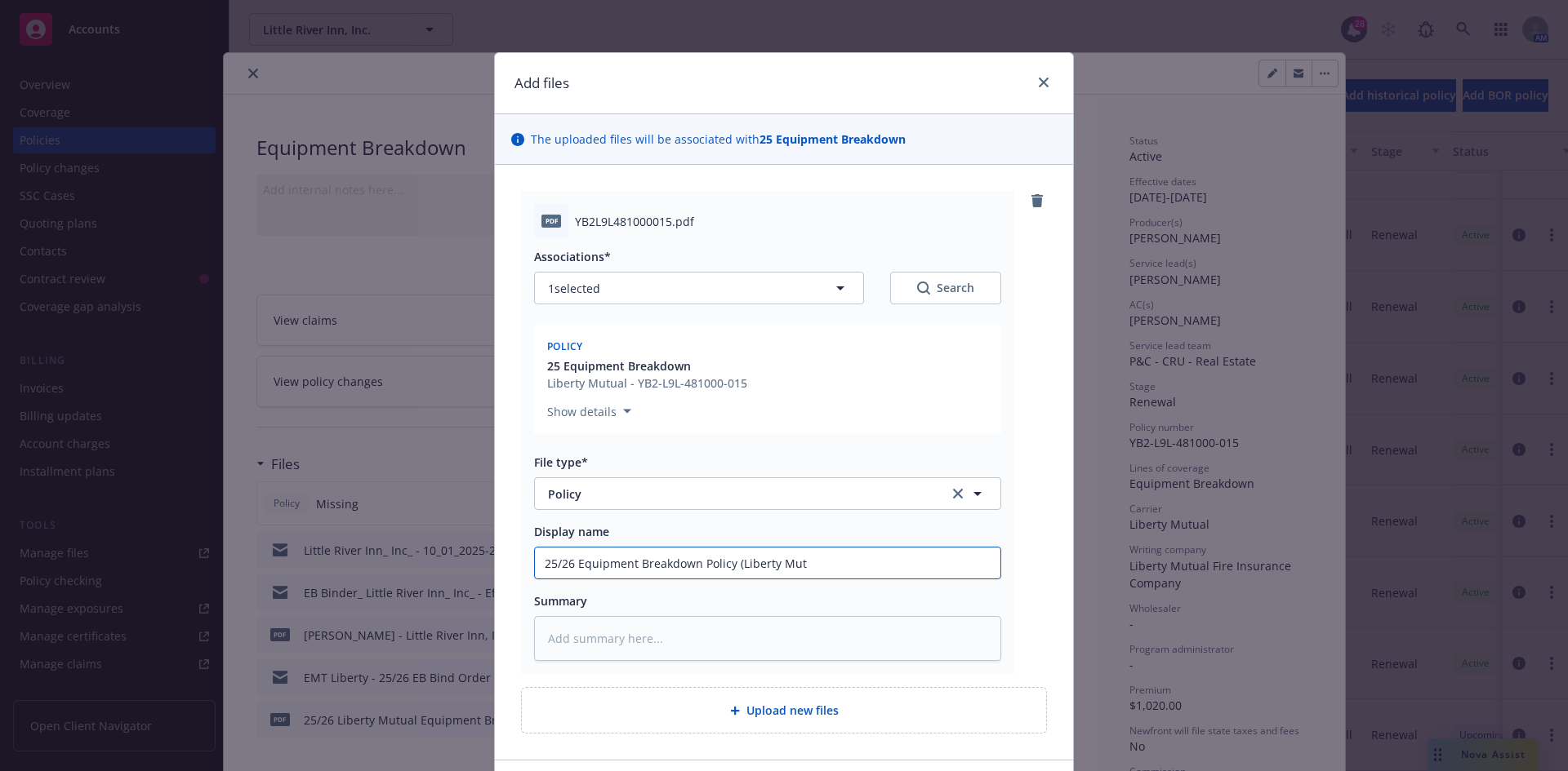
type input "25/26 Equipment Breakdown Policy (Liberty Mutu"
type textarea "x"
type input "25/26 Equipment Breakdown Policy (Liberty Mutua"
type textarea "x"
type input "25/26 Equipment Breakdown Policy (Liberty Mutual"
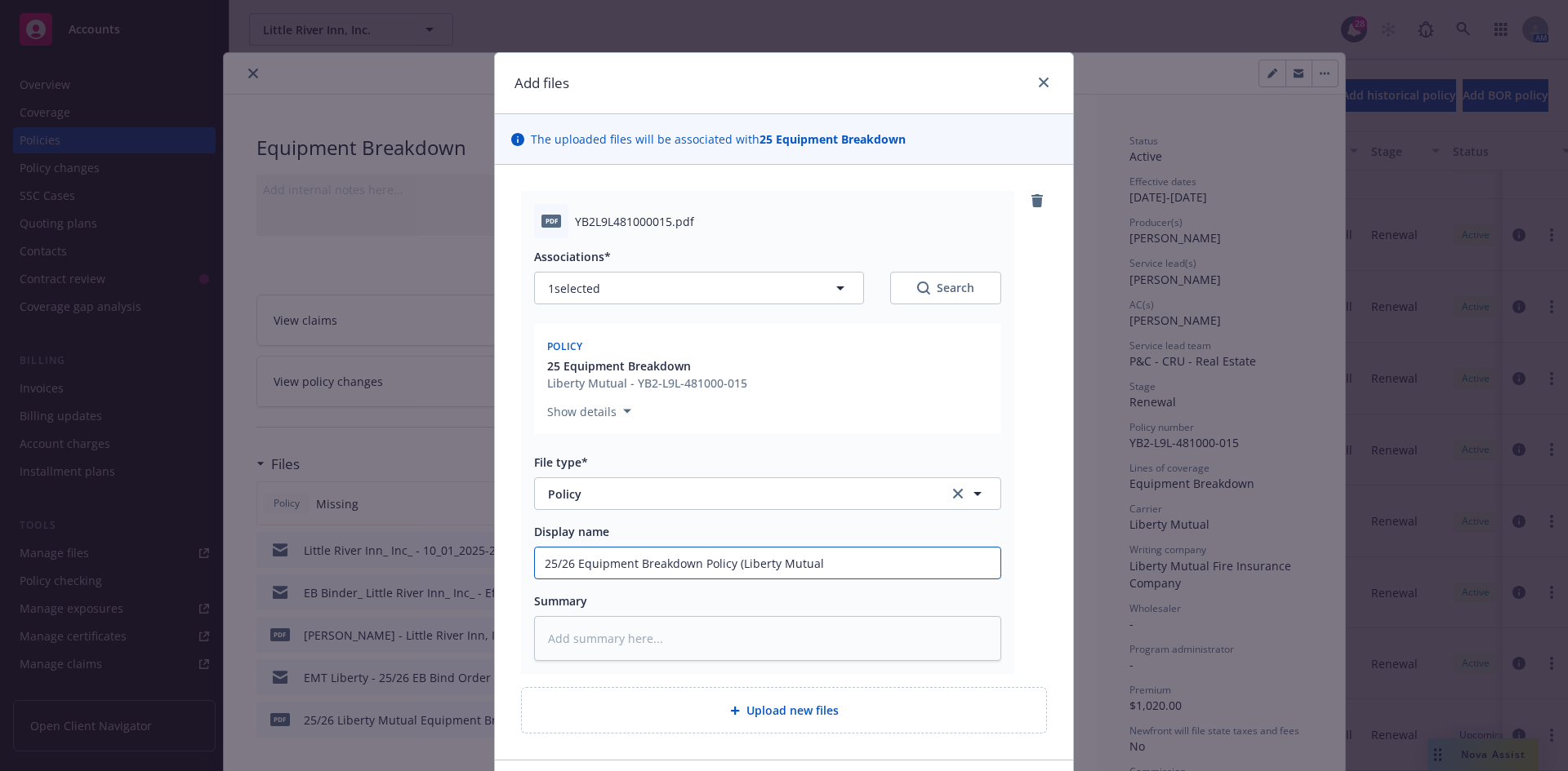
type textarea "x"
drag, startPoint x: 848, startPoint y: 568, endPoint x: 463, endPoint y: 565, distance: 385.0
click at [463, 565] on div "Add files The uploaded files will be associated with 25 Equipment Breakdown pdf…" at bounding box center [784, 385] width 1568 height 771
type input "25/26 Equipment Breakdown Policy (Liberty Mutual)"
click at [592, 634] on textarea at bounding box center [767, 638] width 467 height 45
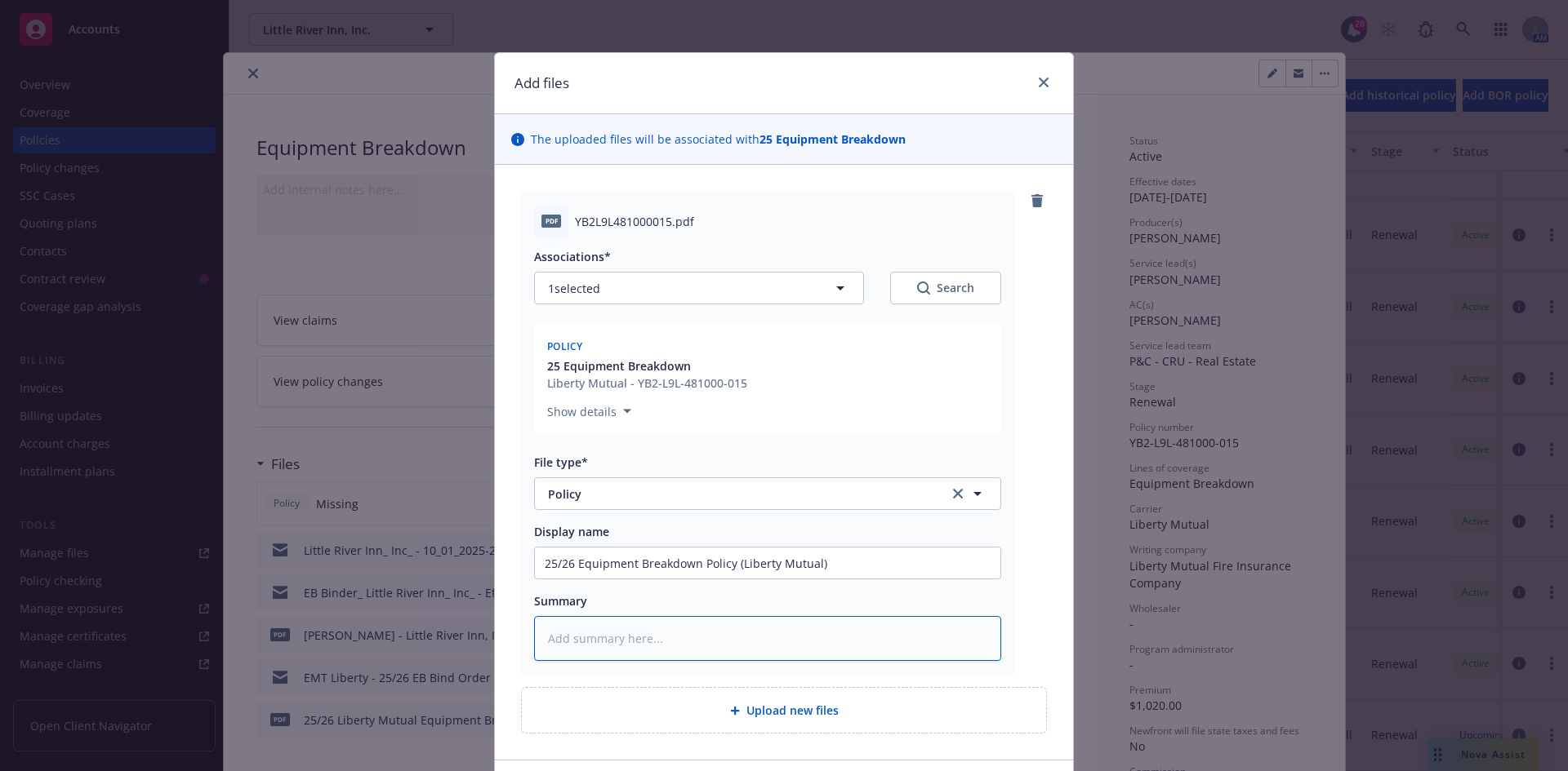
paste textarea "25/26 Equipment Breakdown Policy (Liberty Mutual)"
type textarea "x"
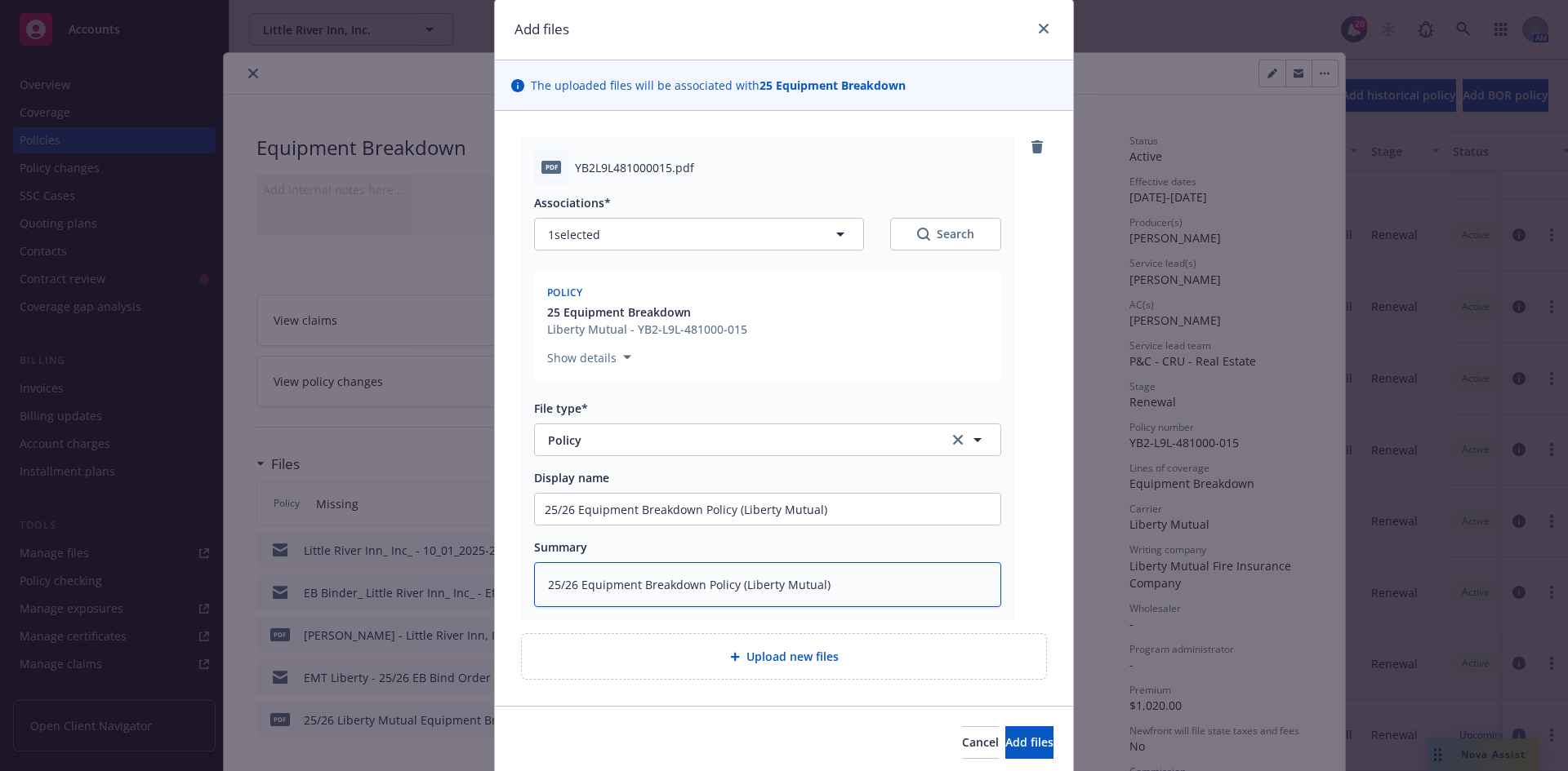
scroll to position [115, 0]
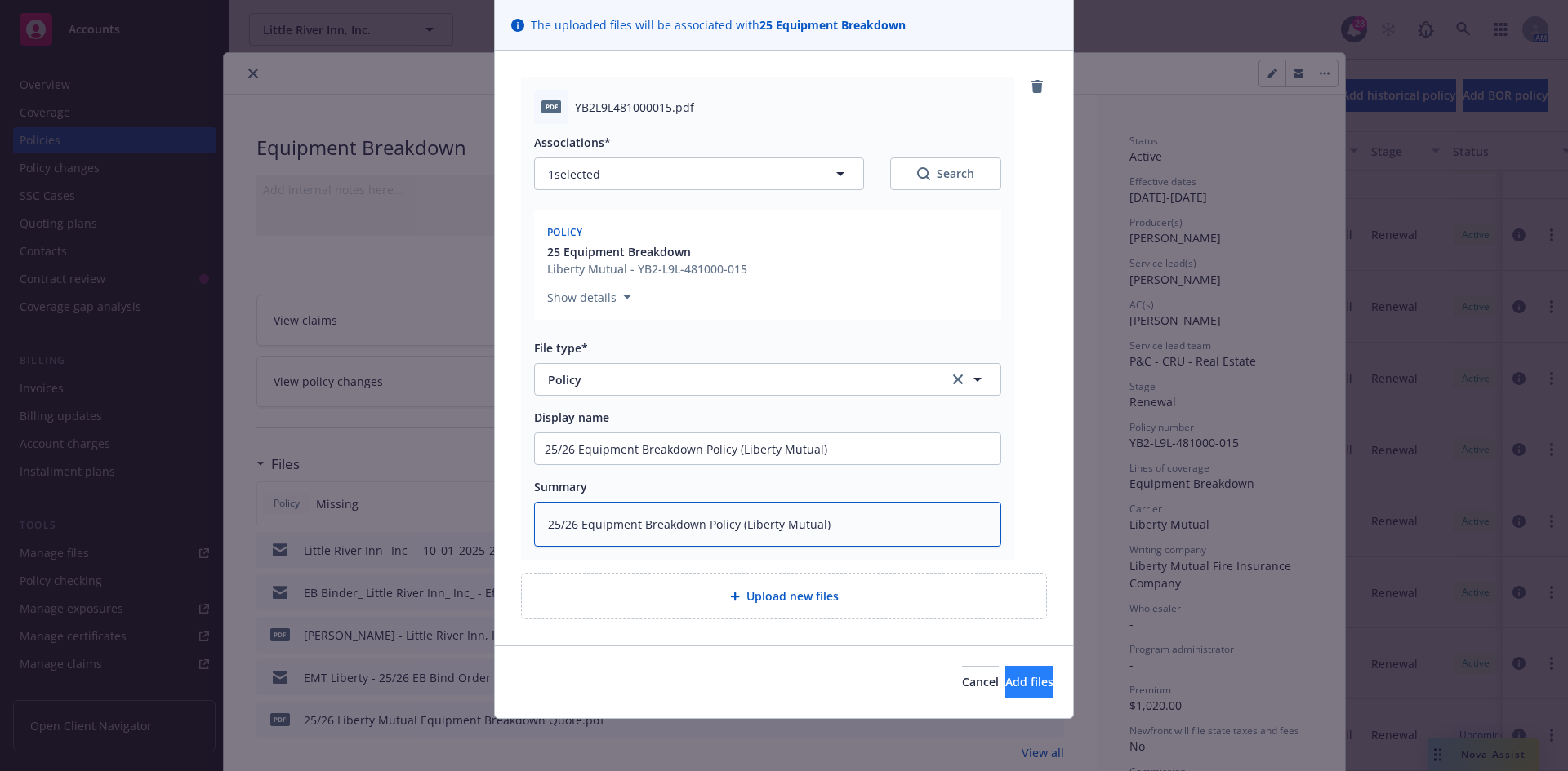
type textarea "25/26 Equipment Breakdown Policy (Liberty Mutual)"
click at [1005, 680] on span "Add files" at bounding box center [1029, 681] width 48 height 15
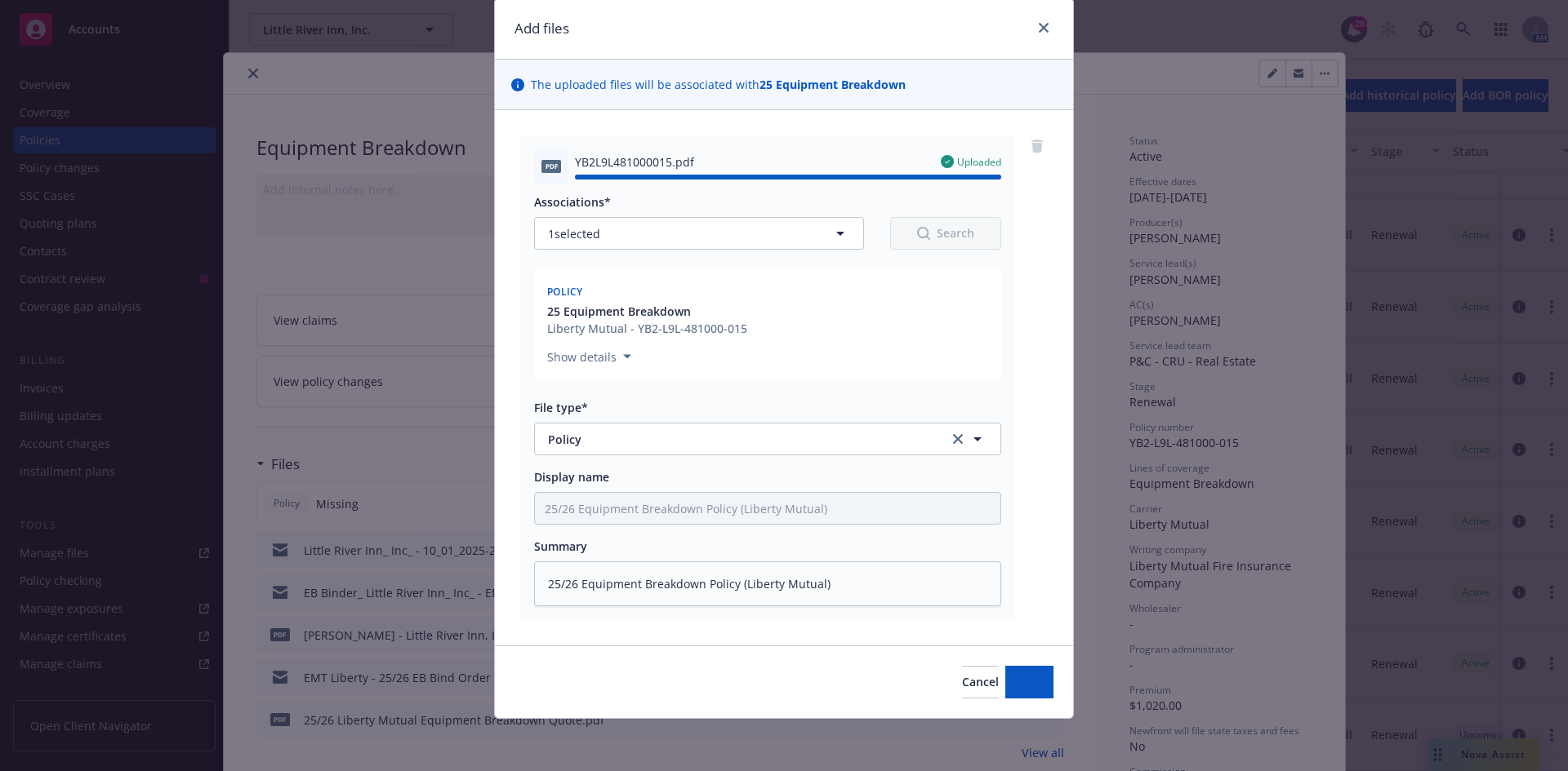
type textarea "x"
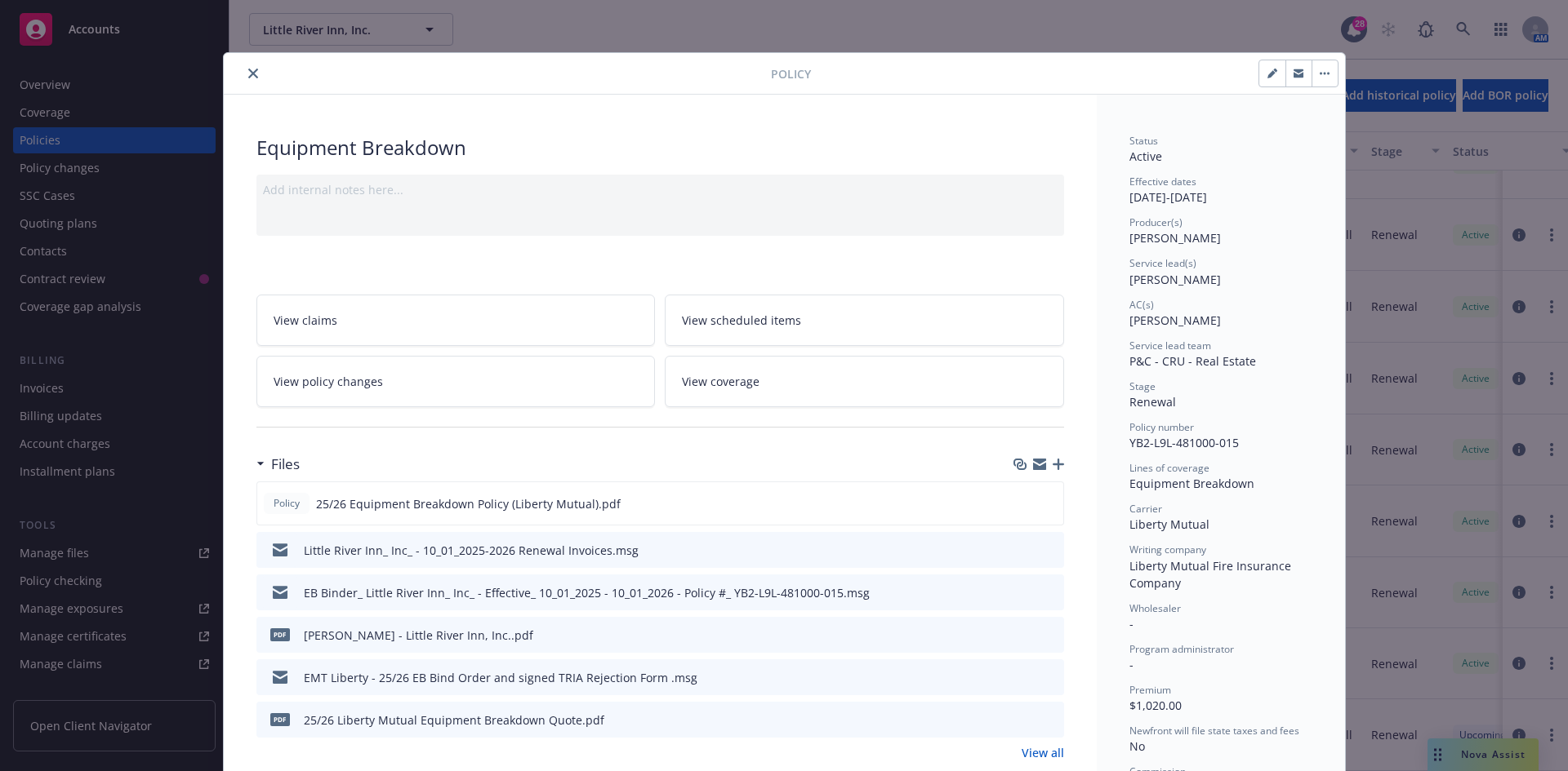
click at [244, 75] on button "close" at bounding box center [253, 73] width 19 height 19
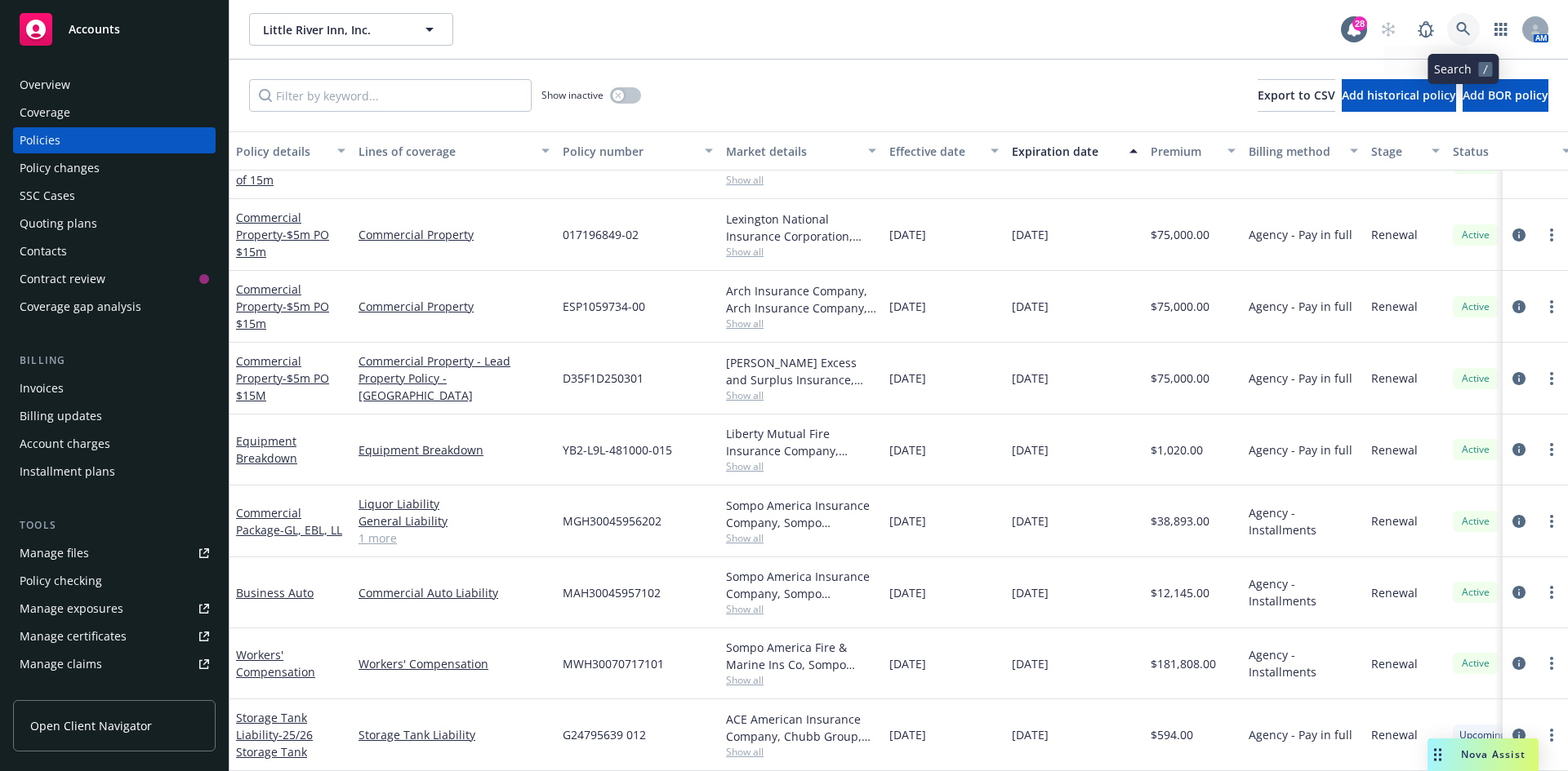
click at [1473, 29] on link at bounding box center [1463, 30] width 33 height 33
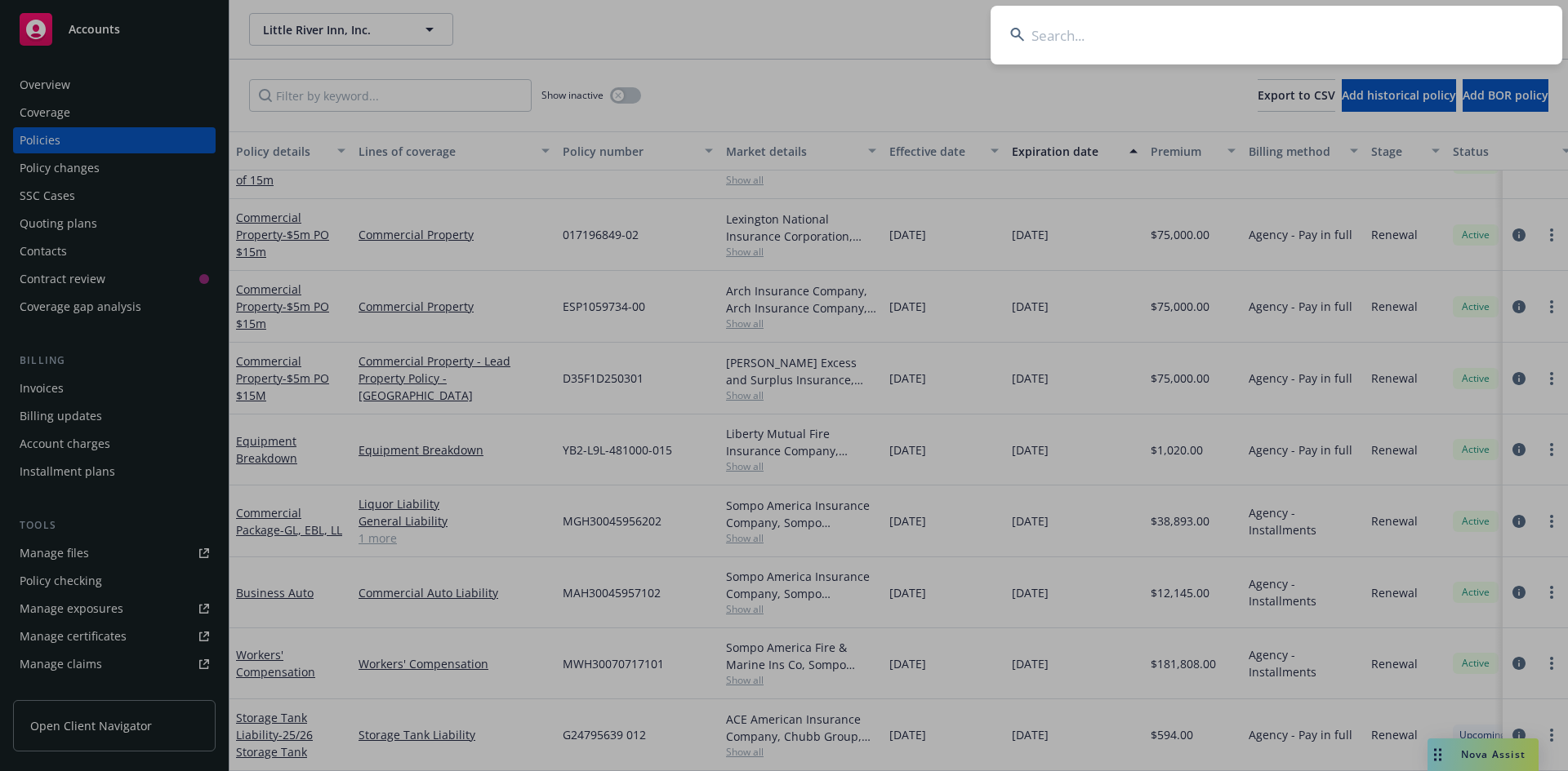
click at [1209, 40] on input at bounding box center [1275, 35] width 571 height 59
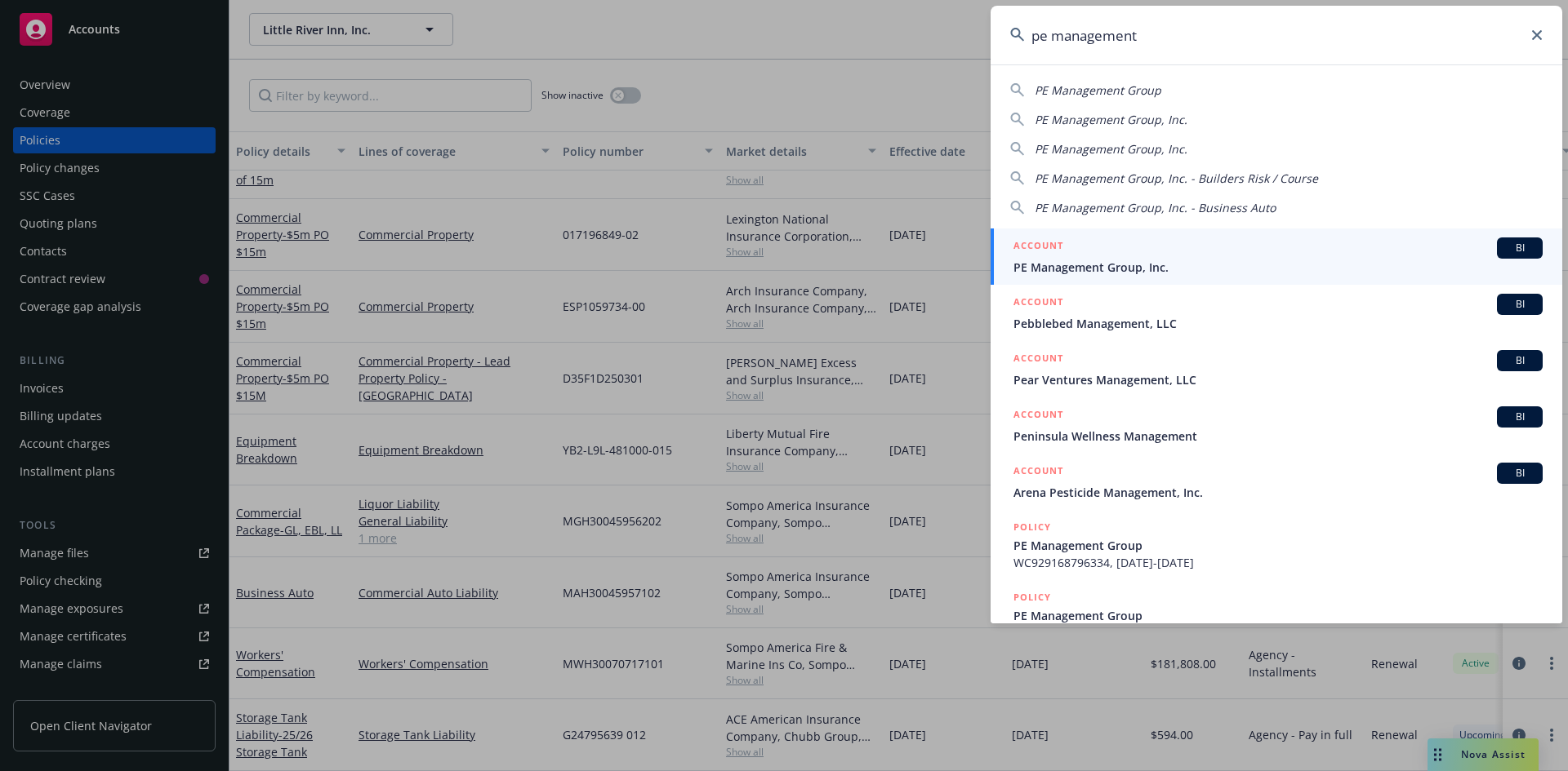
type input "pe management"
click at [1090, 265] on span "PE Management Group, Inc." at bounding box center [1277, 268] width 529 height 17
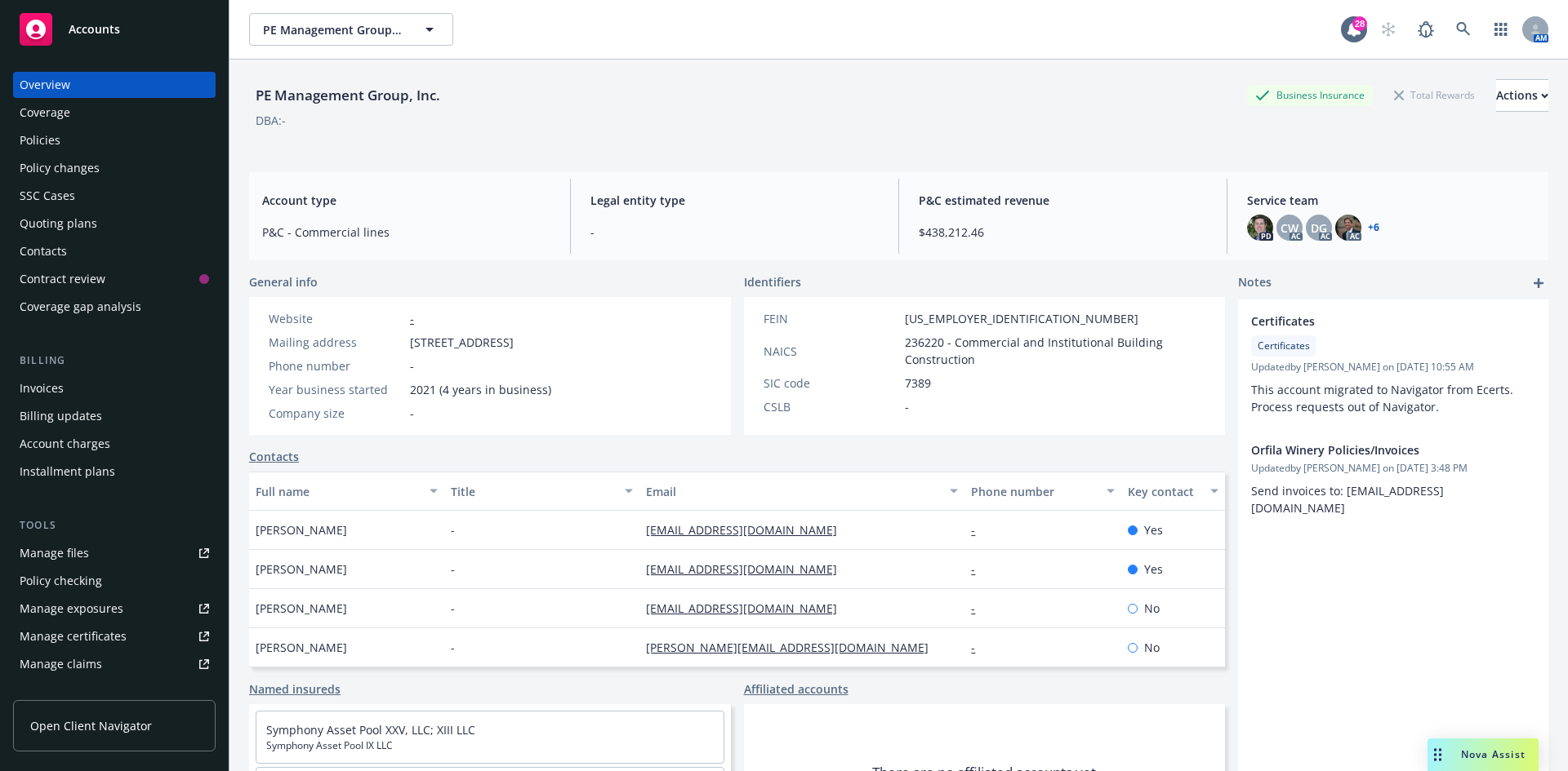
click at [69, 144] on div "Policies" at bounding box center [114, 140] width 190 height 26
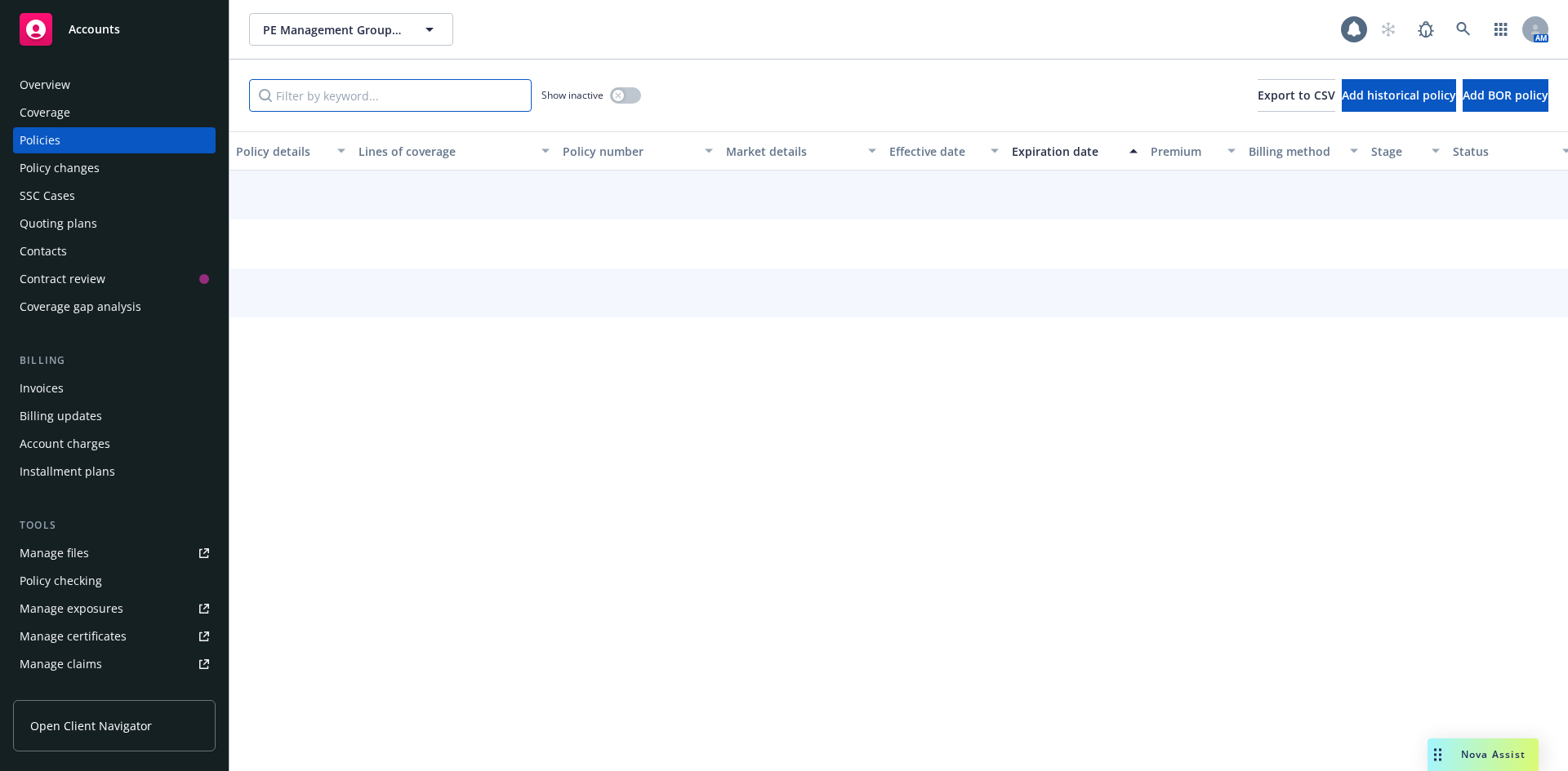
click at [332, 101] on input "Filter by keyword..." at bounding box center [390, 95] width 282 height 33
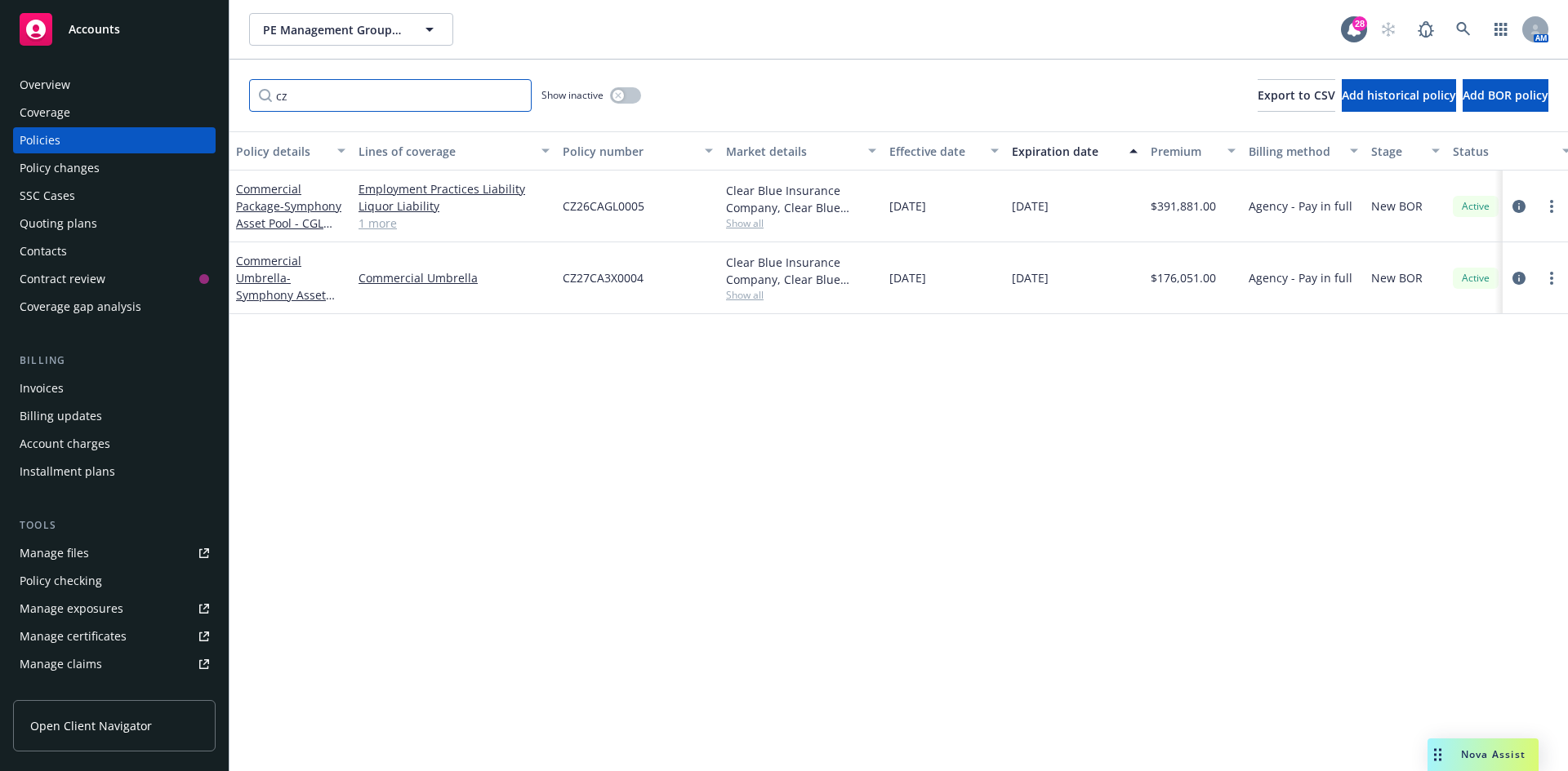
drag, startPoint x: 354, startPoint y: 89, endPoint x: 196, endPoint y: 88, distance: 158.0
click at [196, 88] on div "Accounts Overview Coverage Policies Policy changes SSC Cases Quoting plans Cont…" at bounding box center [784, 385] width 1568 height 771
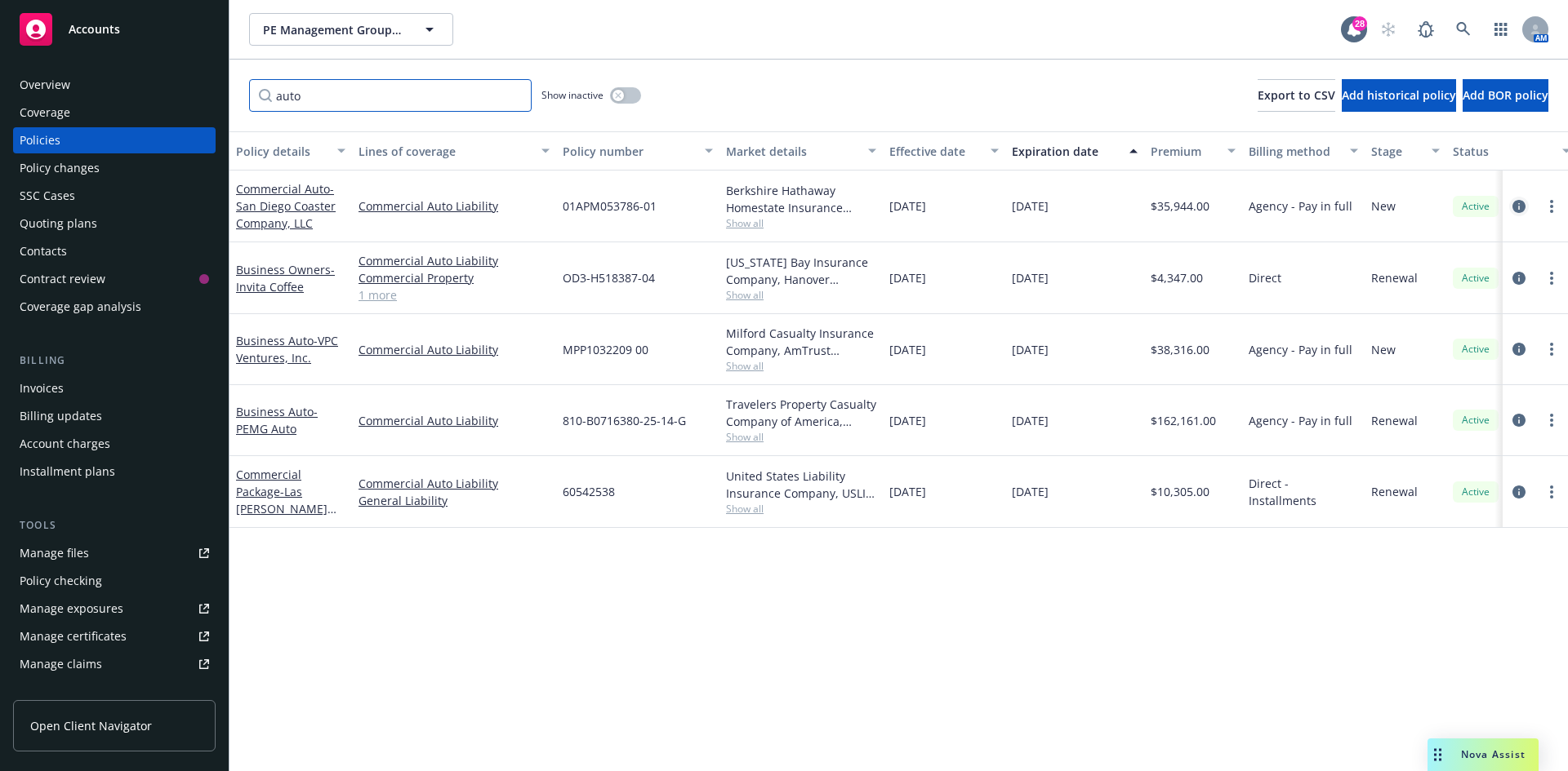
type input "auto"
click at [1525, 207] on link "circleInformation" at bounding box center [1519, 206] width 19 height 19
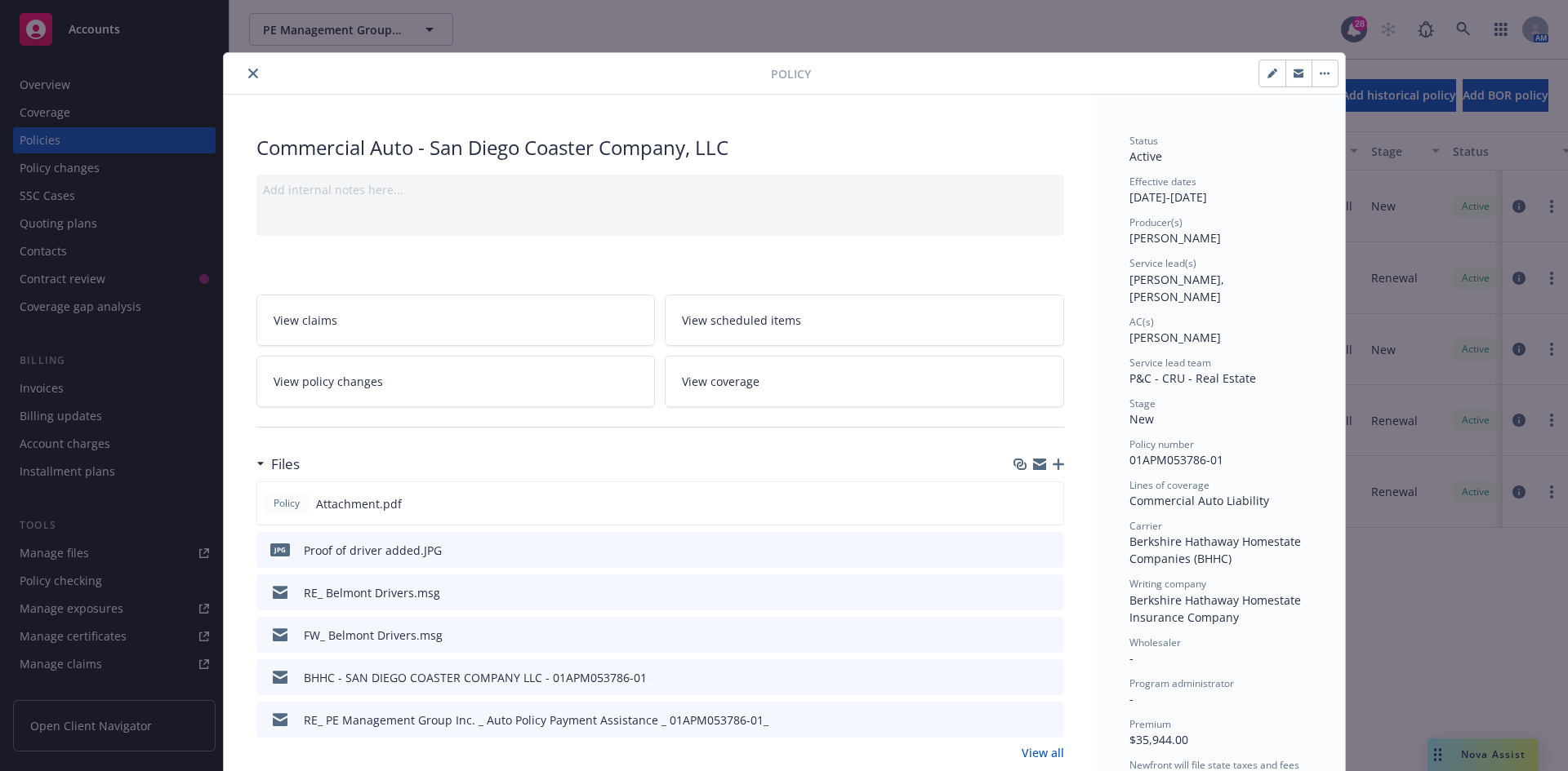
scroll to position [82, 0]
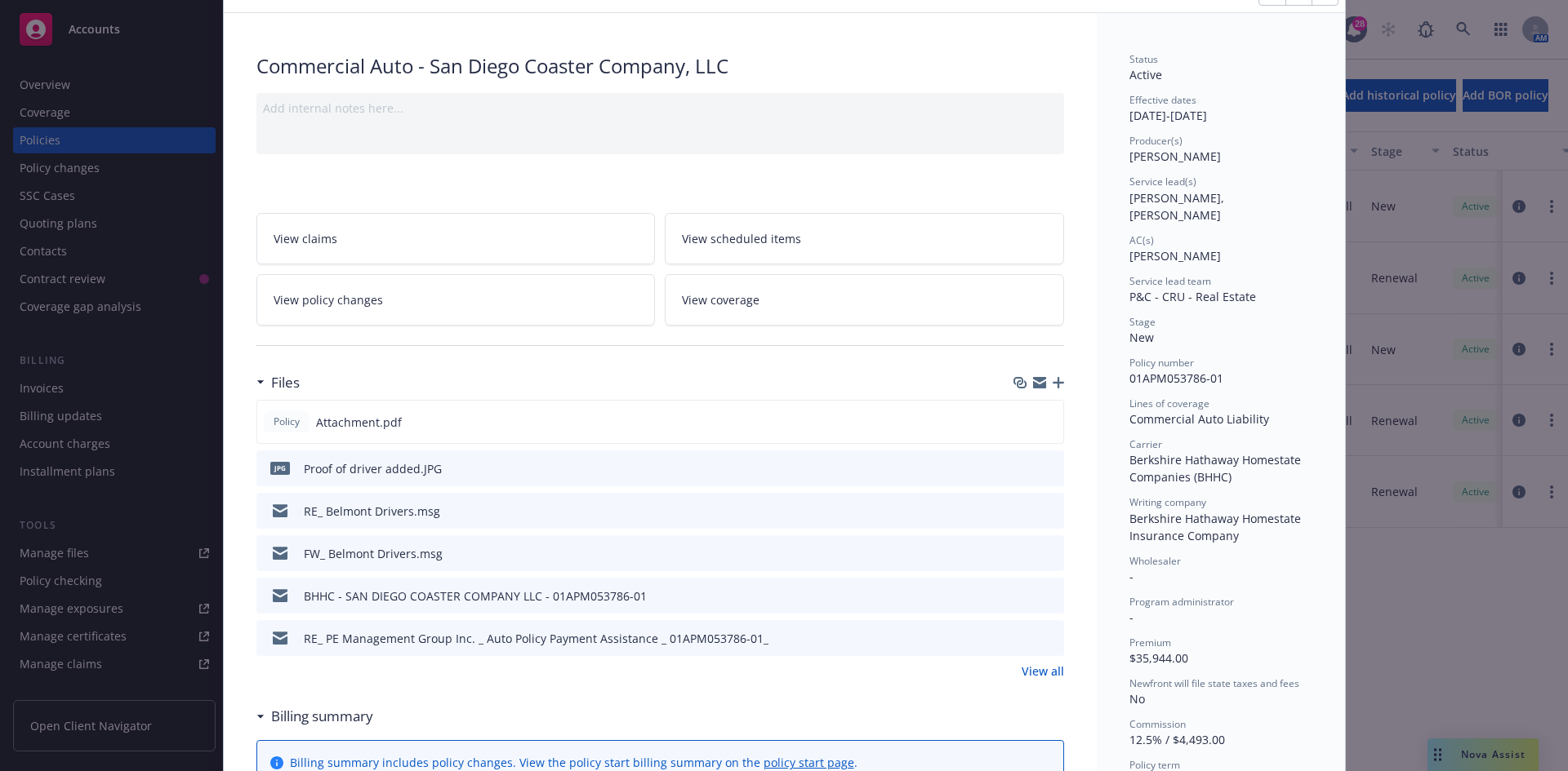
click at [1042, 509] on icon "preview file" at bounding box center [1048, 510] width 14 height 12
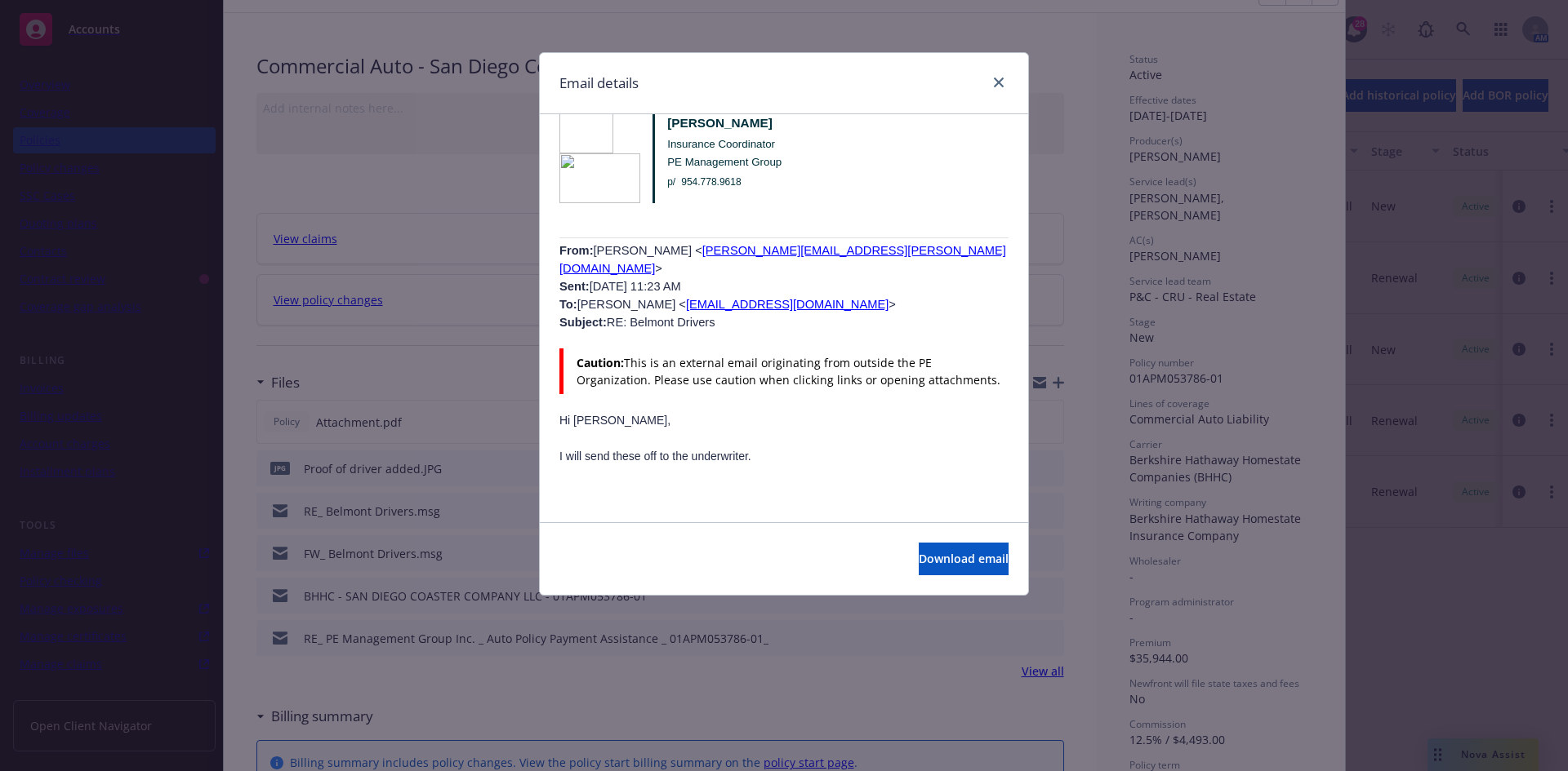
scroll to position [3753, 0]
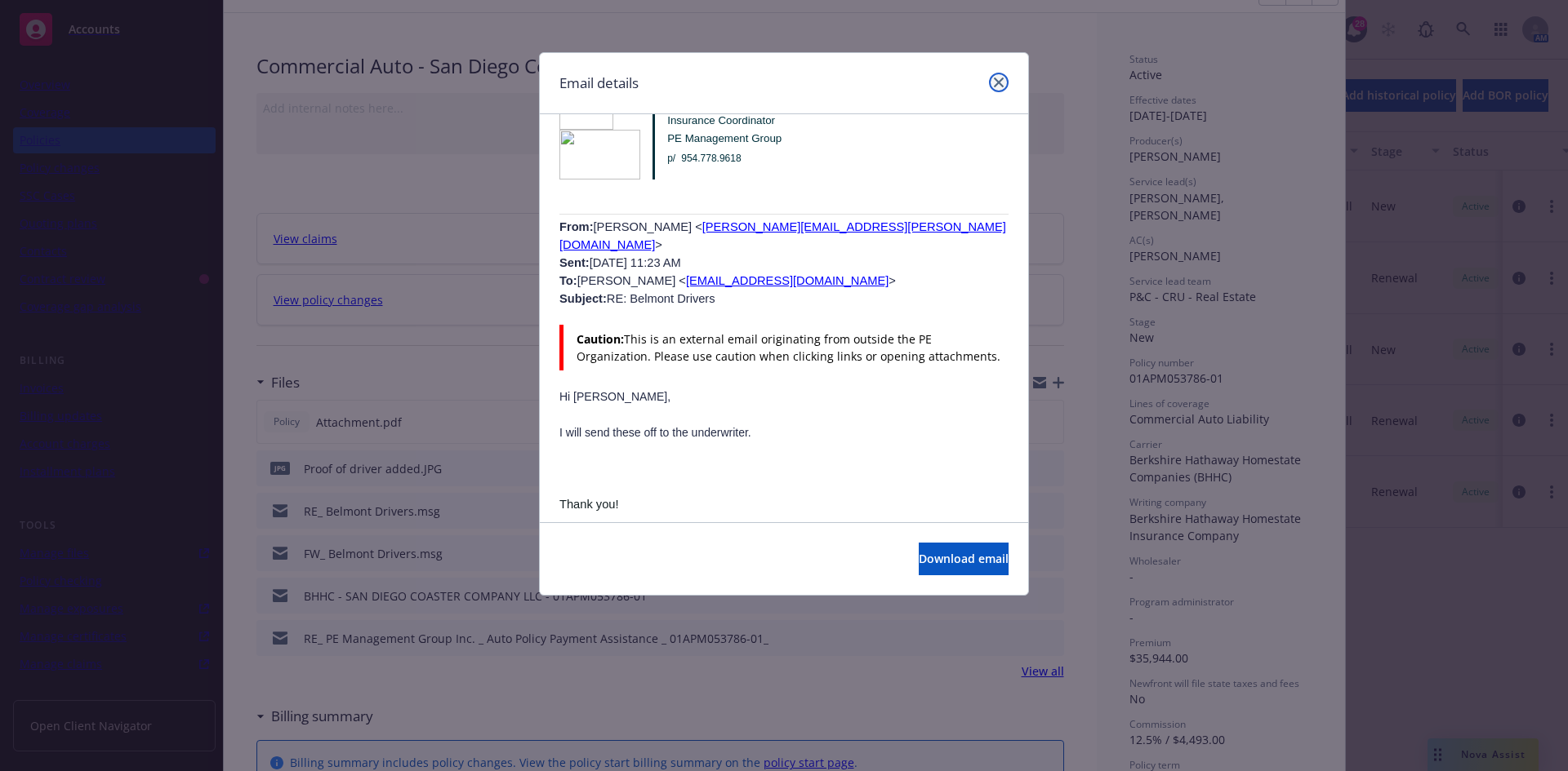
click at [996, 87] on icon "close" at bounding box center [999, 83] width 10 height 10
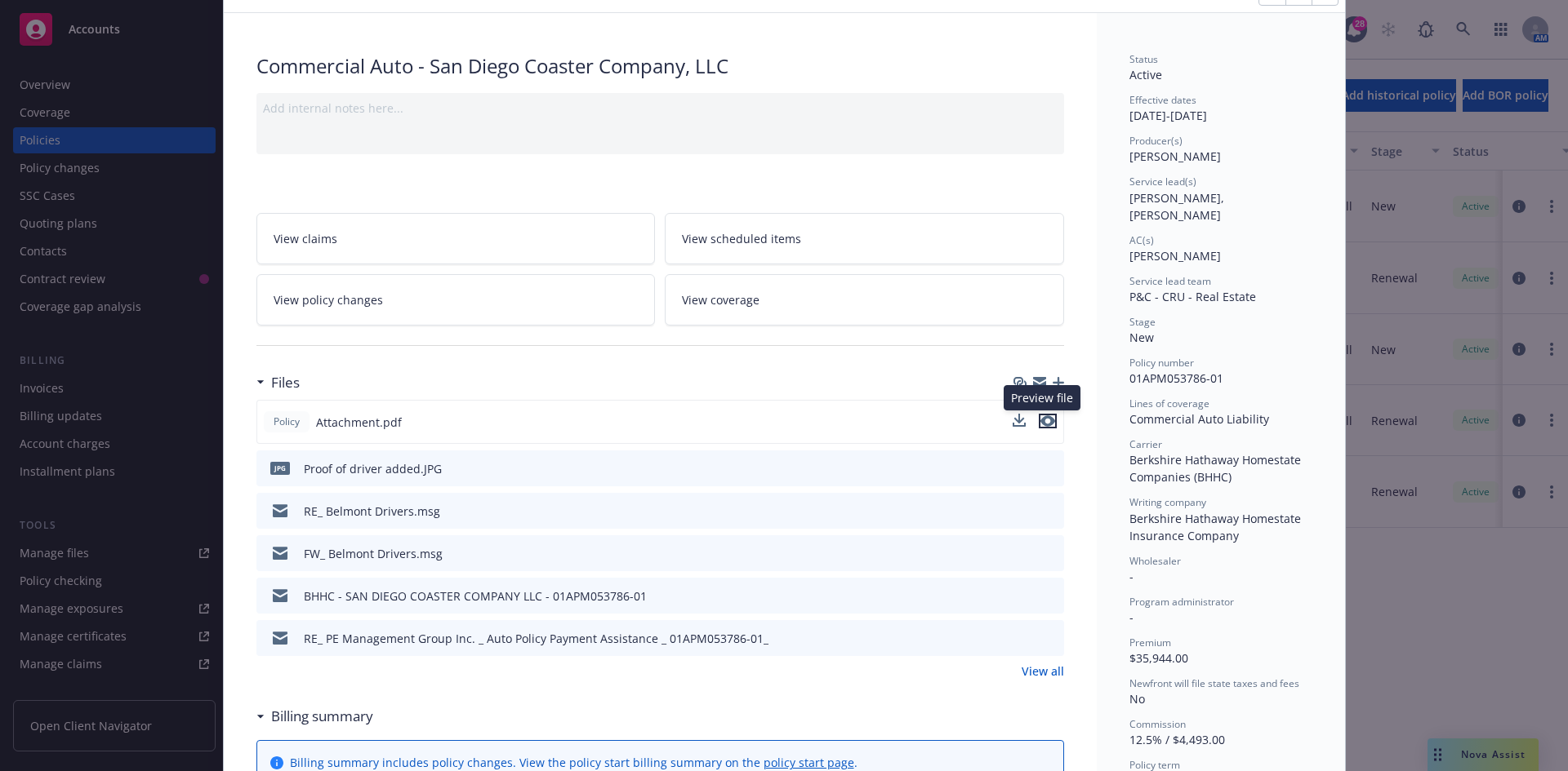
click at [1040, 418] on icon "preview file" at bounding box center [1047, 421] width 14 height 12
click at [1014, 417] on icon "download file" at bounding box center [1021, 422] width 13 height 13
